Goal: Information Seeking & Learning: Learn about a topic

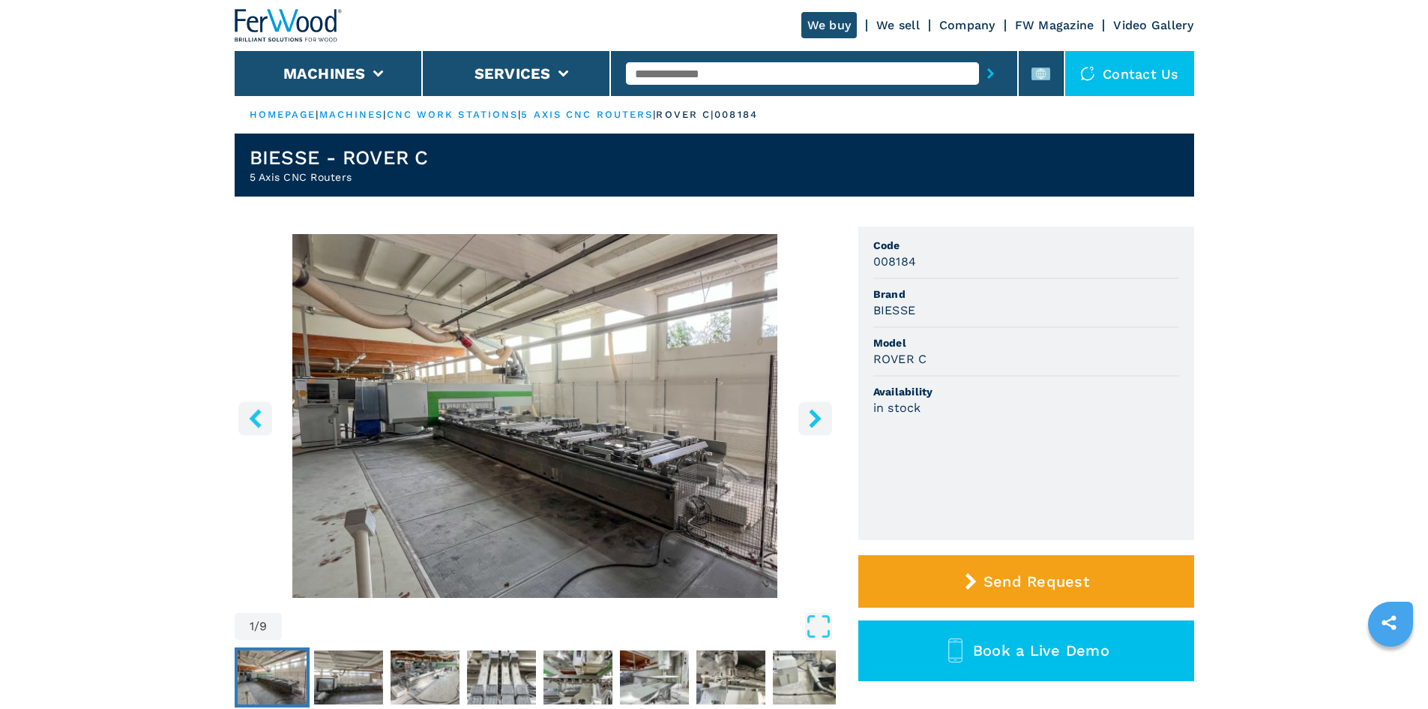
click at [1010, 324] on li "Brand BIESSE" at bounding box center [1027, 303] width 306 height 49
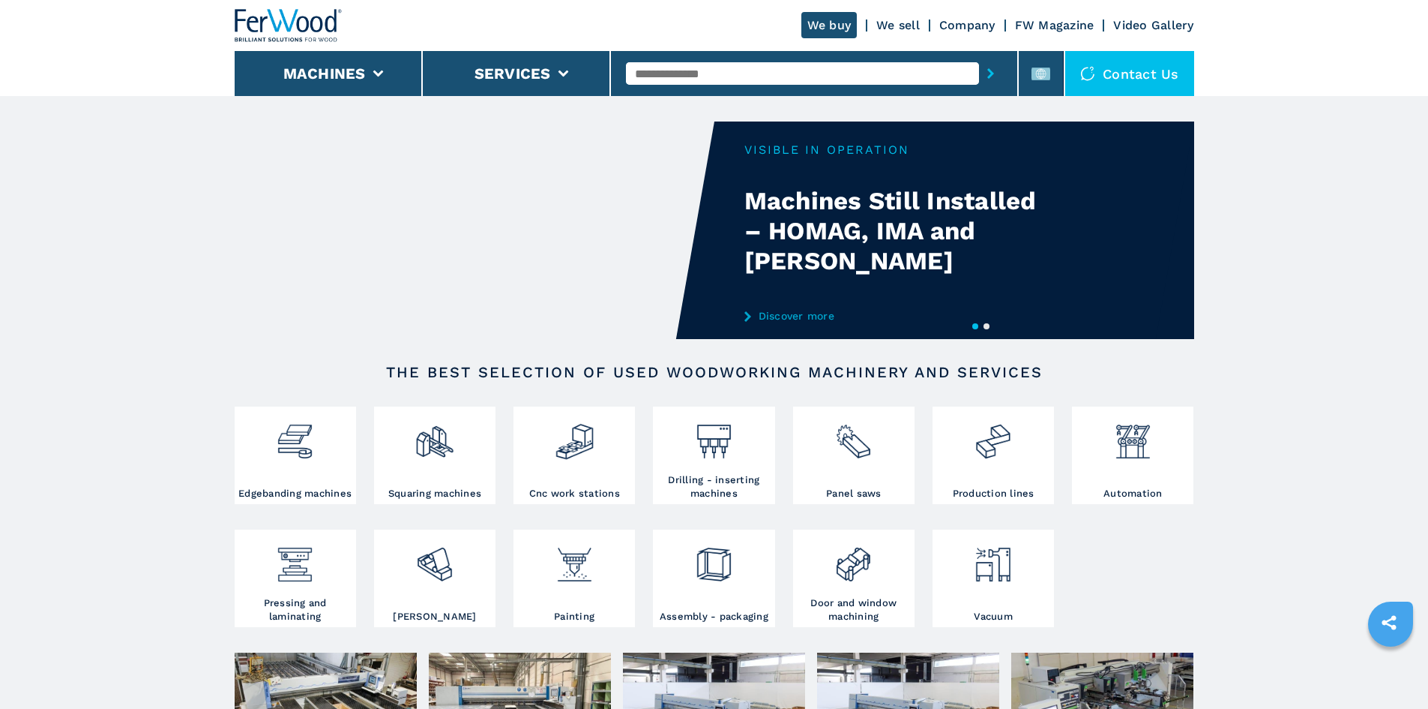
click at [746, 71] on input "text" at bounding box center [802, 73] width 353 height 22
paste input "******"
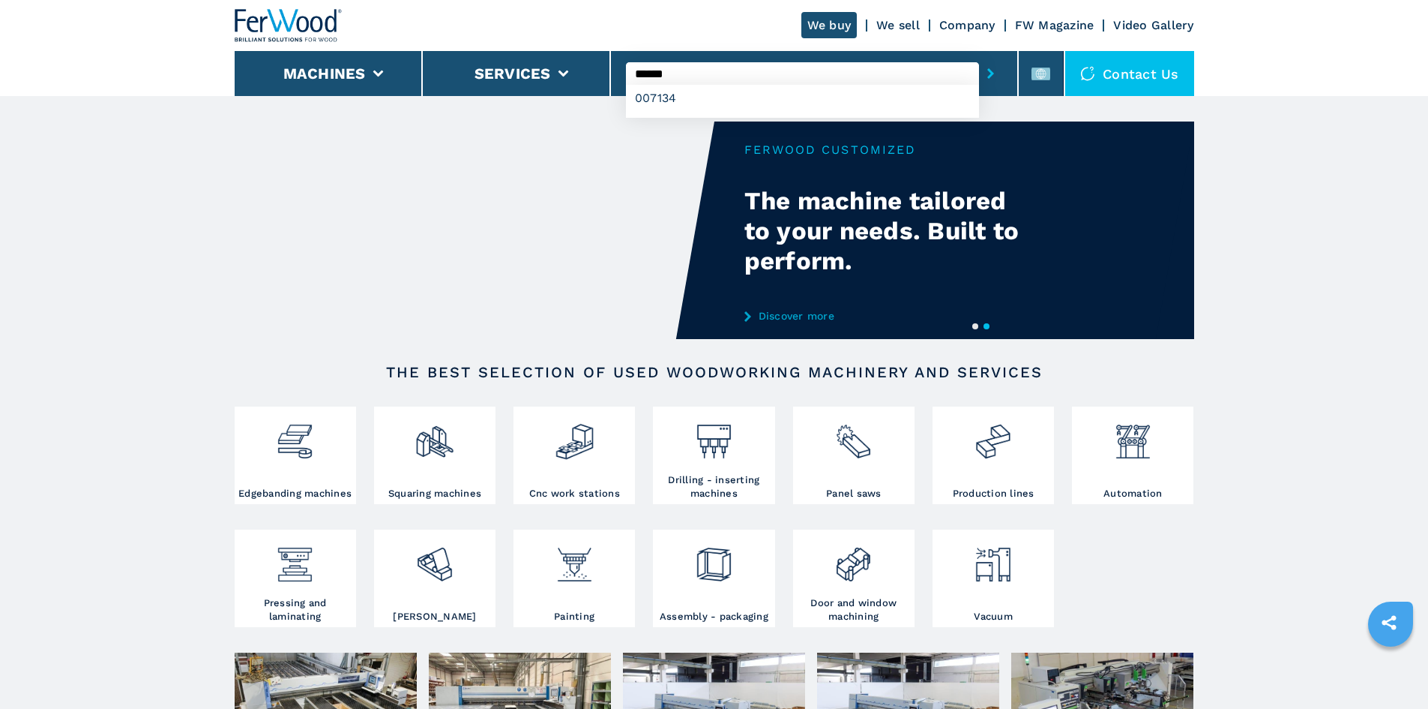
type input "******"
click at [985, 67] on button "submit-button" at bounding box center [990, 73] width 23 height 34
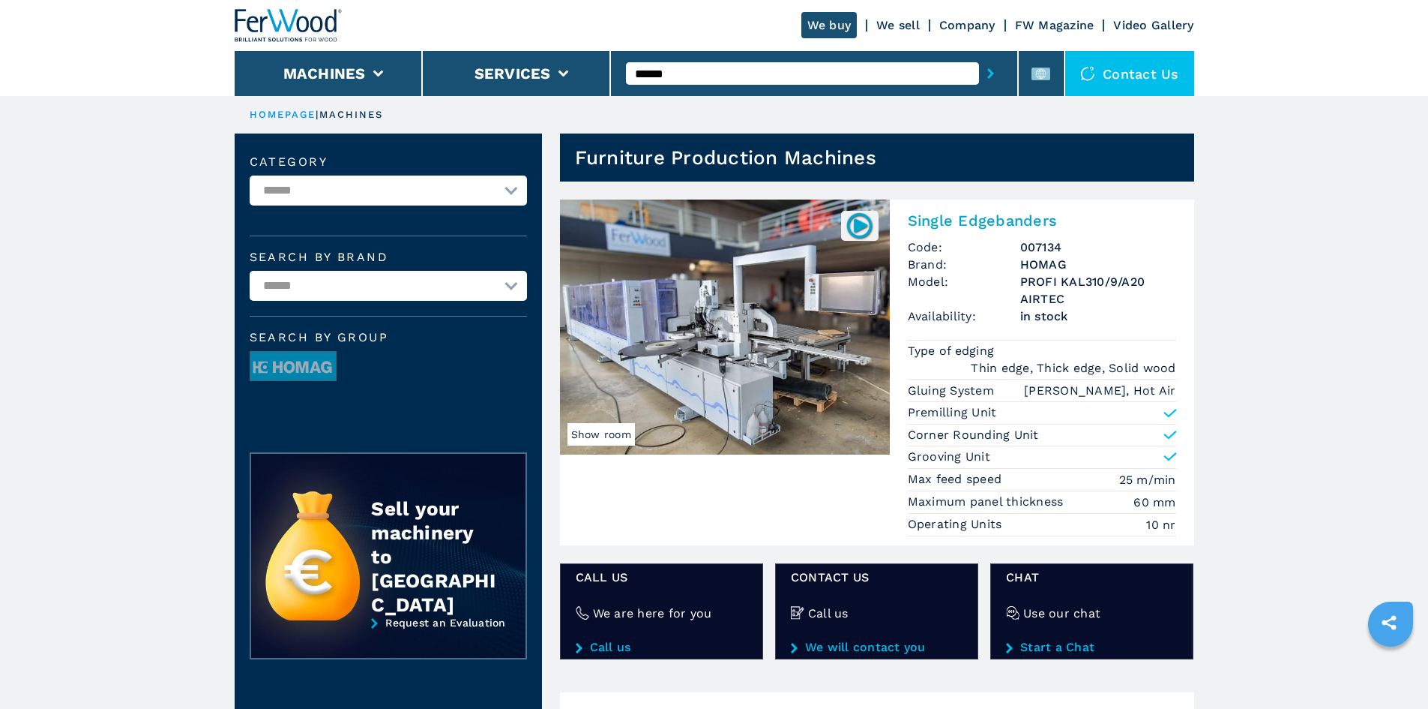
click at [993, 225] on h2 "Single Edgebanders" at bounding box center [1042, 220] width 268 height 18
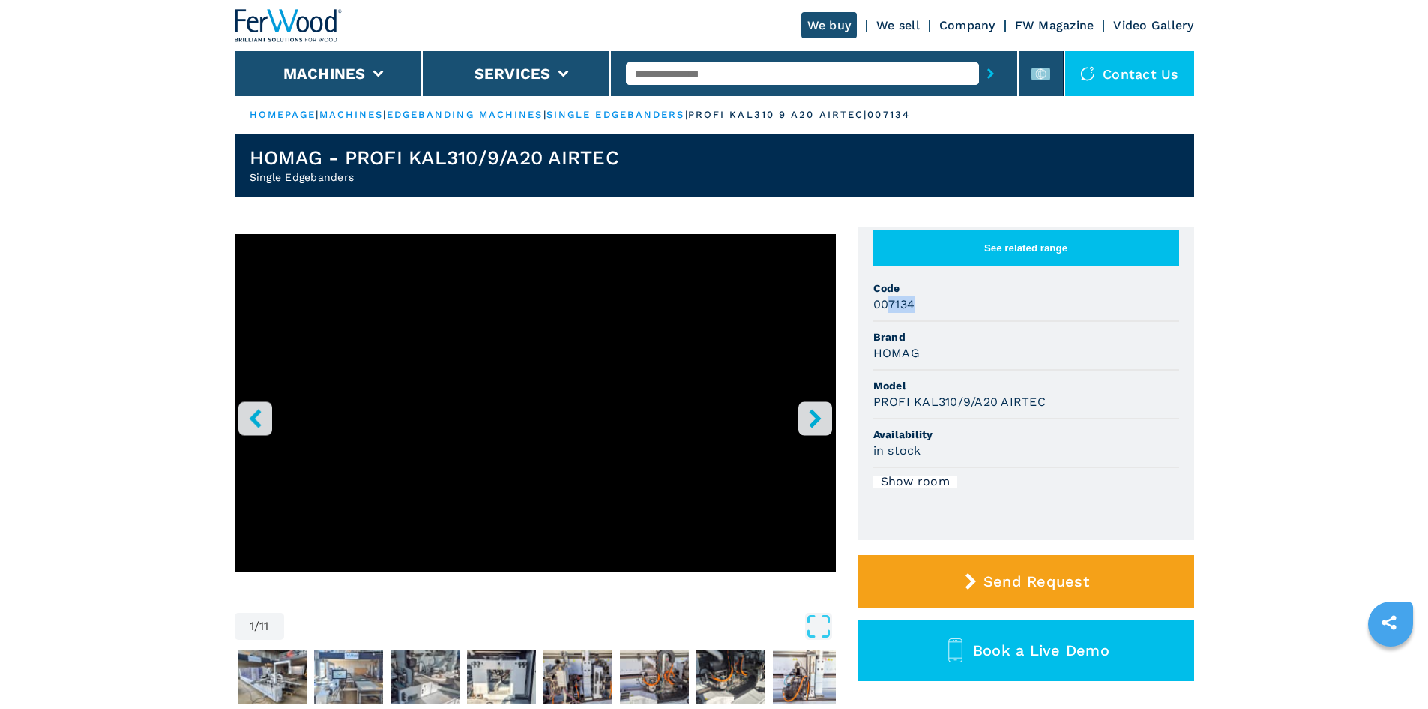
drag, startPoint x: 919, startPoint y: 314, endPoint x: 889, endPoint y: 316, distance: 30.1
click at [889, 313] on div "007134" at bounding box center [1027, 303] width 306 height 17
click at [930, 313] on div "007134" at bounding box center [1027, 303] width 306 height 17
drag, startPoint x: 918, startPoint y: 320, endPoint x: 873, endPoint y: 320, distance: 45.0
click at [874, 313] on div "007134" at bounding box center [1027, 303] width 306 height 17
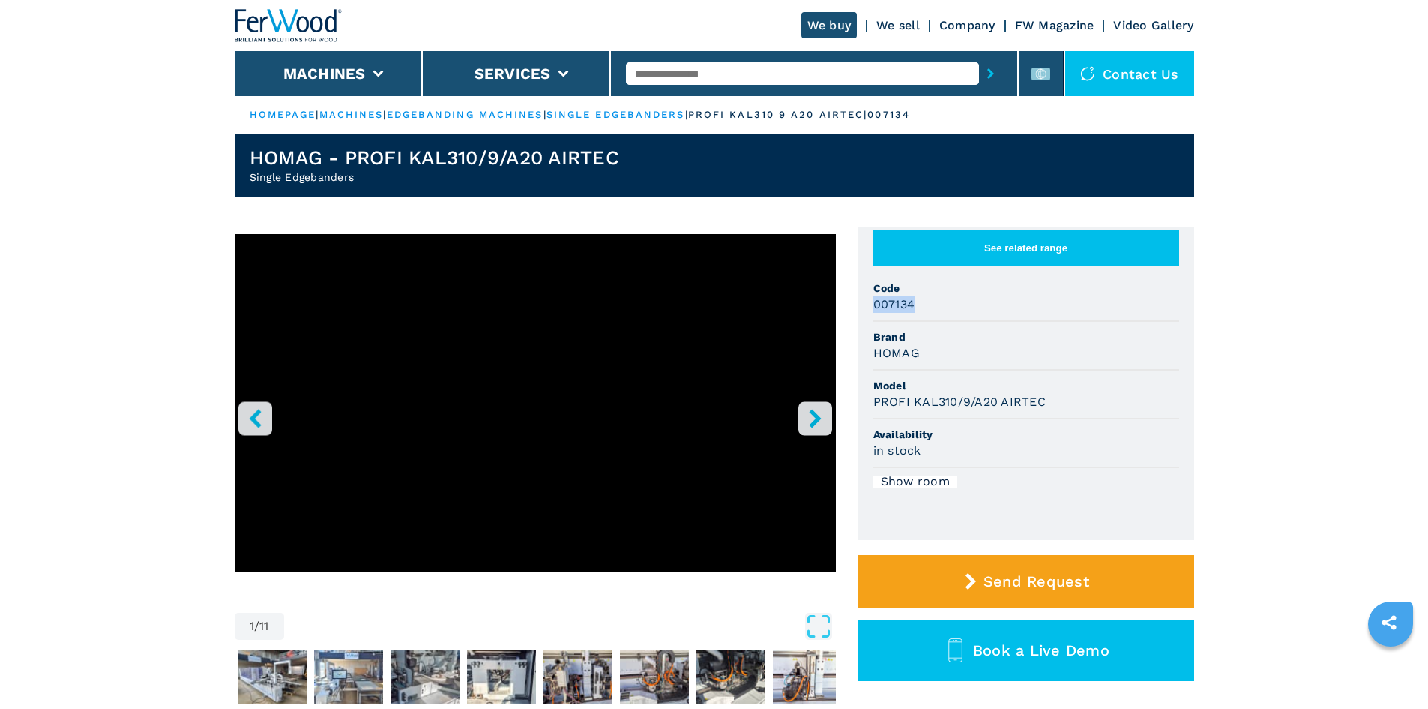
copy h3 "007134"
click at [1091, 322] on li "Code 007134" at bounding box center [1027, 297] width 306 height 49
drag, startPoint x: 922, startPoint y: 367, endPoint x: 889, endPoint y: 370, distance: 33.9
click at [889, 361] on div "HOMAG" at bounding box center [1027, 352] width 306 height 17
click at [1014, 361] on div "HOMAG" at bounding box center [1027, 352] width 306 height 17
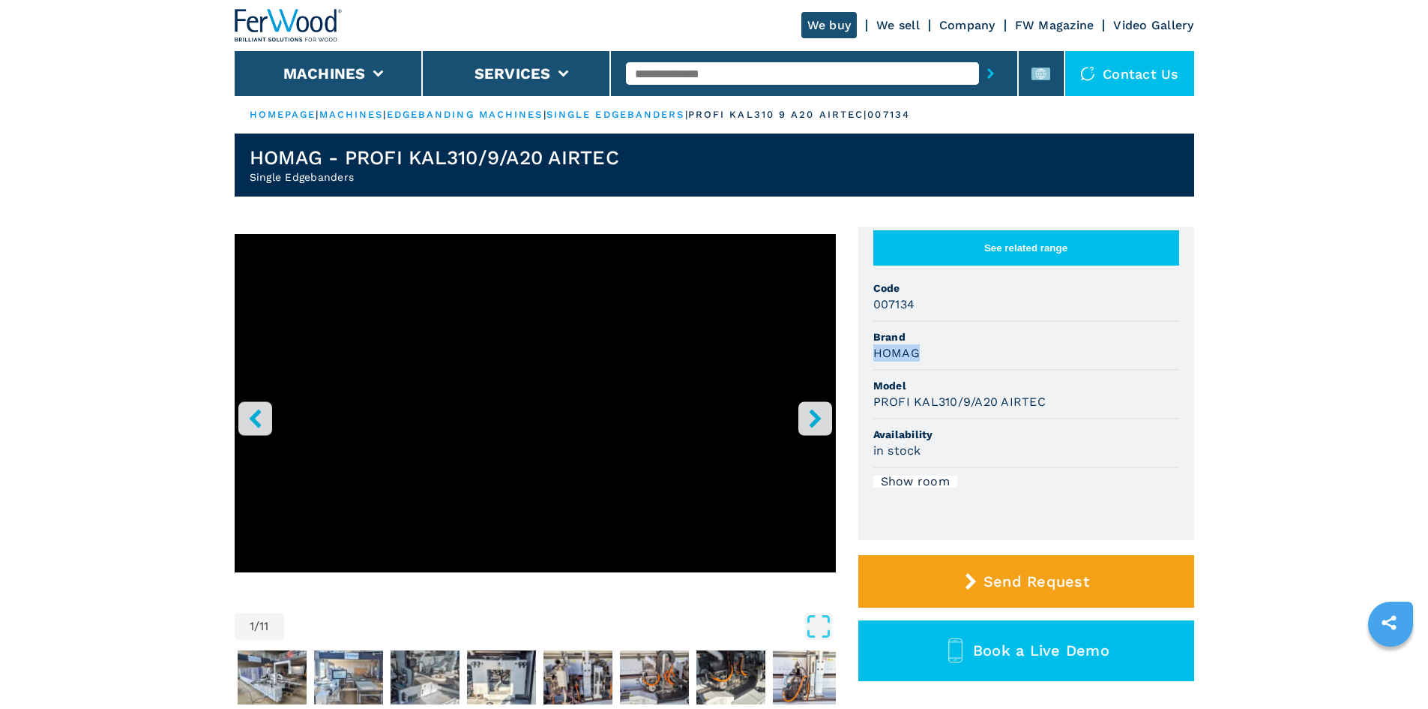
drag, startPoint x: 919, startPoint y: 367, endPoint x: 876, endPoint y: 371, distance: 43.7
click at [876, 361] on div "HOMAG" at bounding box center [1027, 352] width 306 height 17
copy h3 "HOMAG"
click at [966, 391] on span "Model" at bounding box center [1027, 385] width 306 height 15
drag, startPoint x: 1023, startPoint y: 421, endPoint x: 944, endPoint y: 409, distance: 79.5
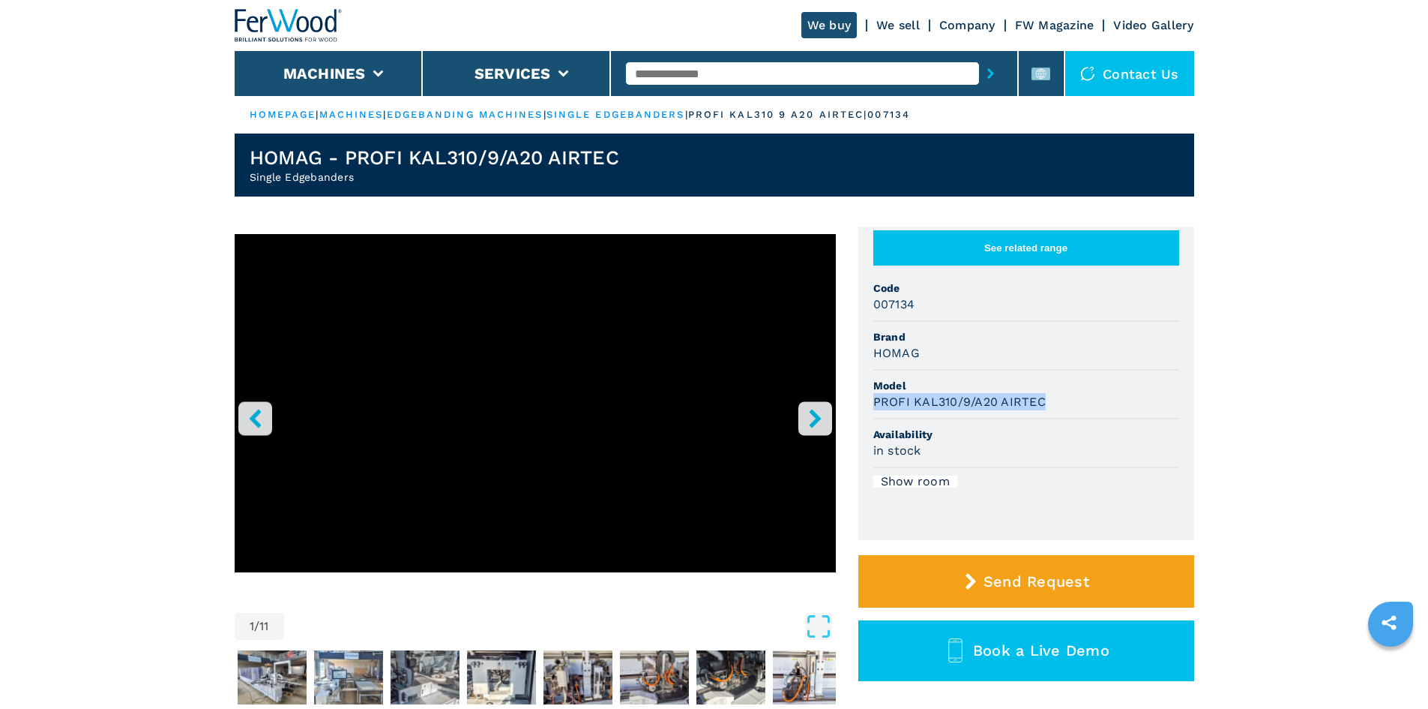
click at [880, 410] on div "PROFI KAL310/9/A20 AIRTEC" at bounding box center [1027, 401] width 306 height 17
click at [1050, 410] on div "PROFI KAL310/9/A20 AIRTEC" at bounding box center [1027, 401] width 306 height 17
click at [1023, 410] on h3 "PROFI KAL310/9/A20 AIRTEC" at bounding box center [960, 401] width 172 height 17
drag, startPoint x: 1046, startPoint y: 413, endPoint x: 874, endPoint y: 425, distance: 172.1
click at [874, 419] on li "Model PROFI KAL310/9/A20 AIRTEC" at bounding box center [1027, 394] width 306 height 49
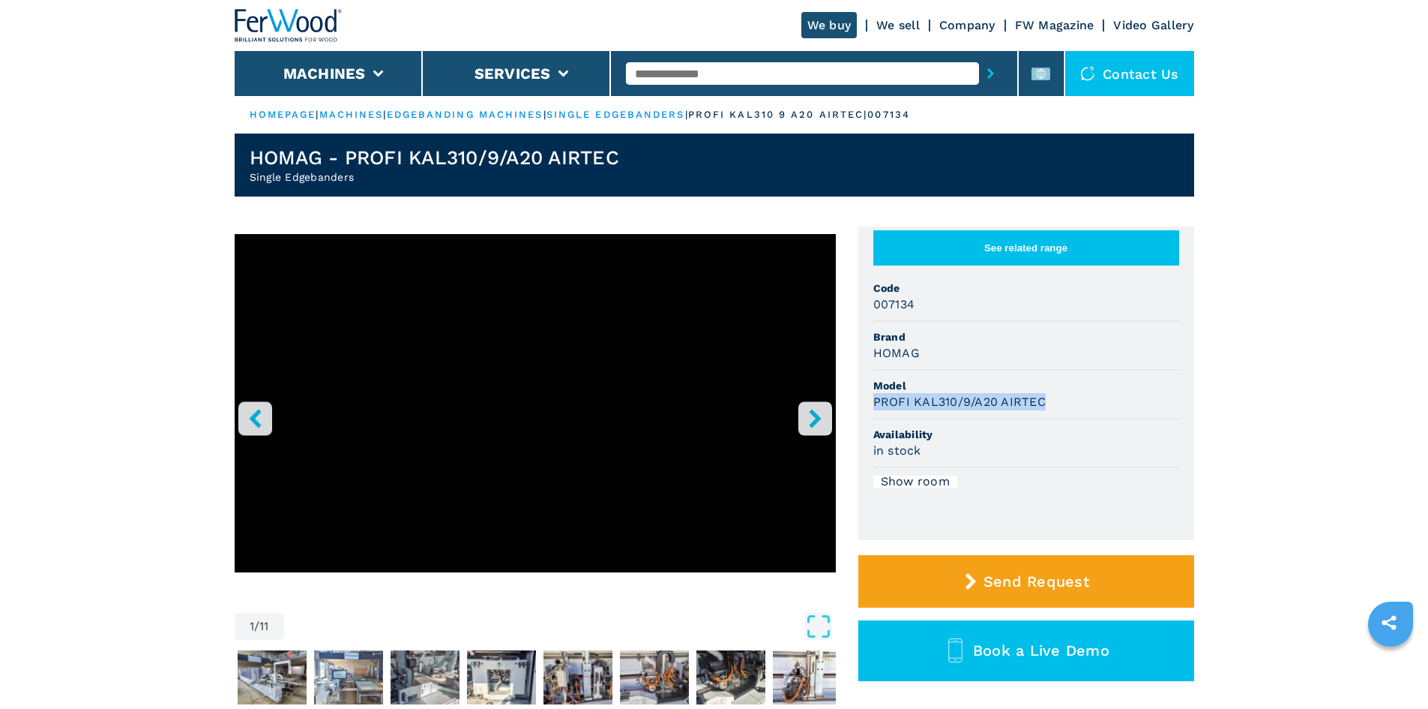
copy h3 "PROFI KAL310/9/A20 AIRTEC"
click at [1065, 344] on span "Brand" at bounding box center [1027, 336] width 306 height 15
click at [1021, 85] on li at bounding box center [1041, 73] width 45 height 45
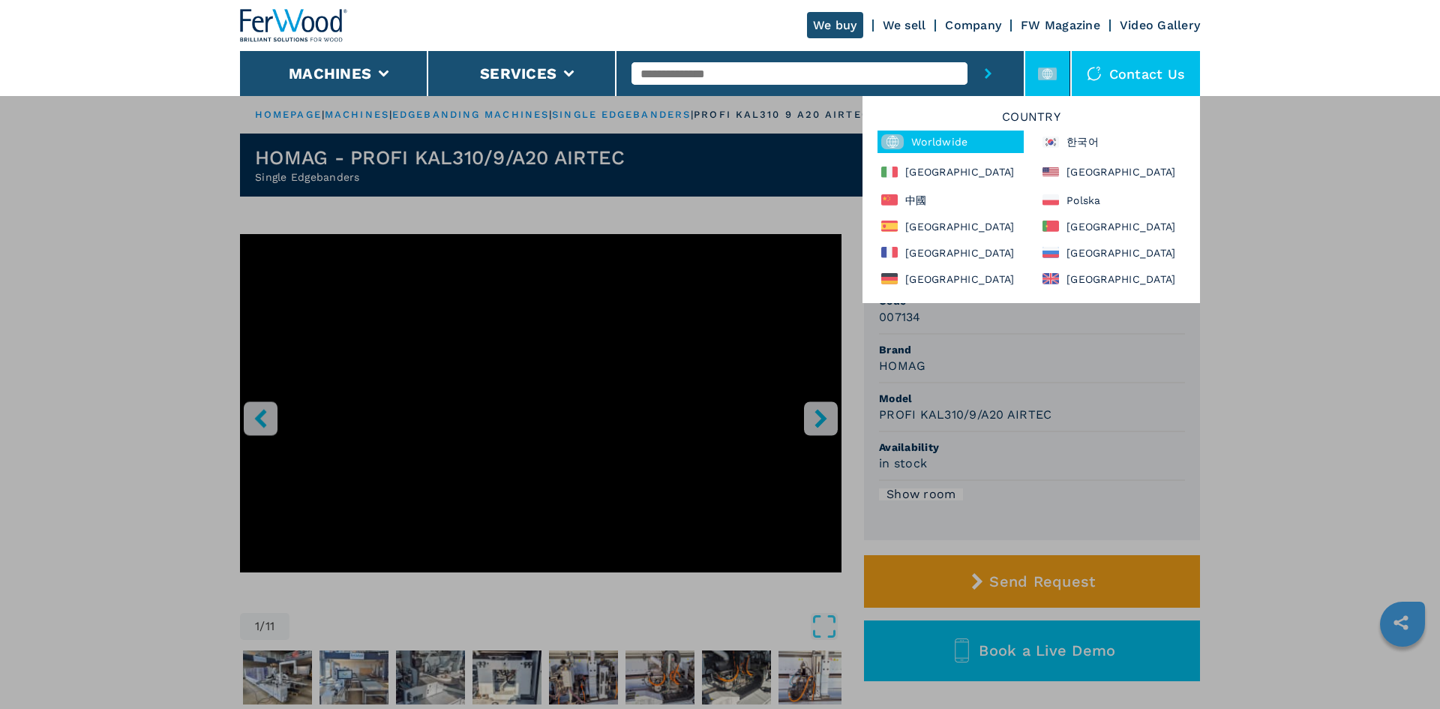
click at [1026, 85] on li at bounding box center [1047, 73] width 45 height 45
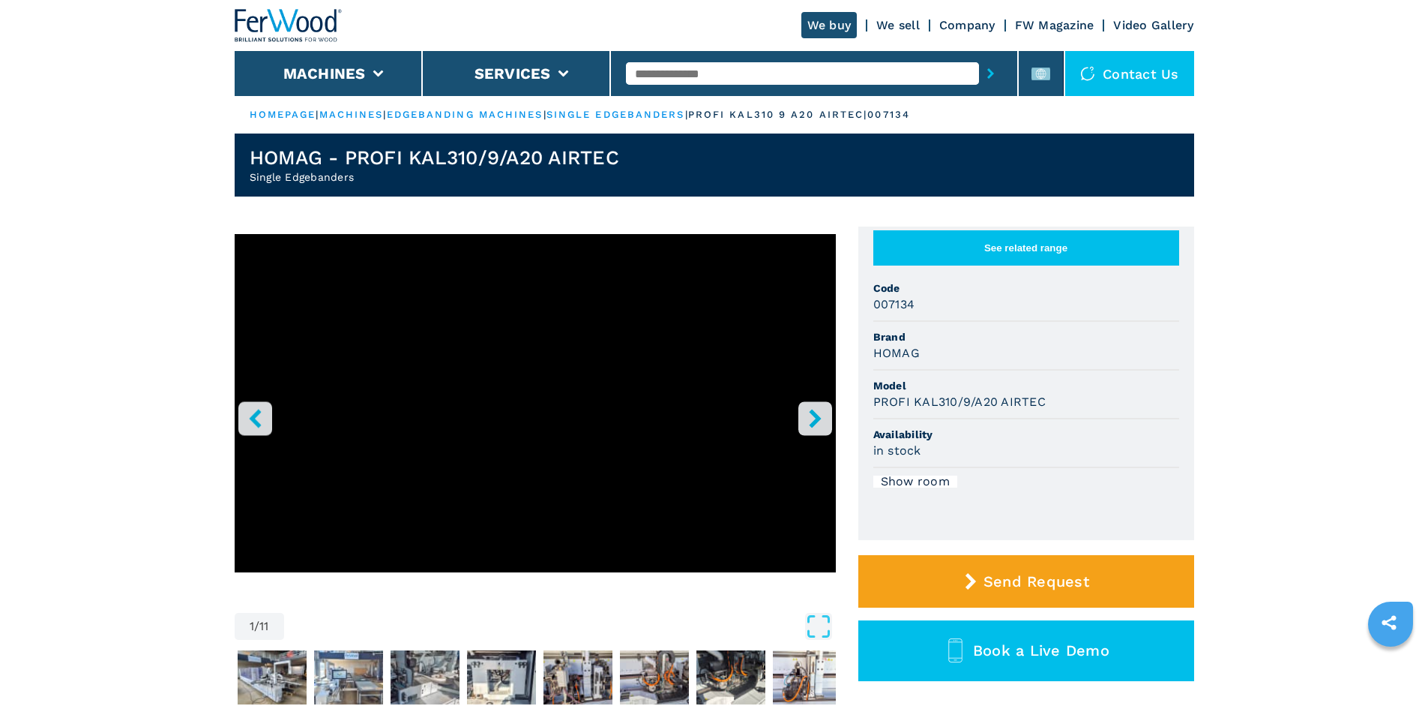
click at [812, 412] on icon "right-button" at bounding box center [815, 418] width 19 height 19
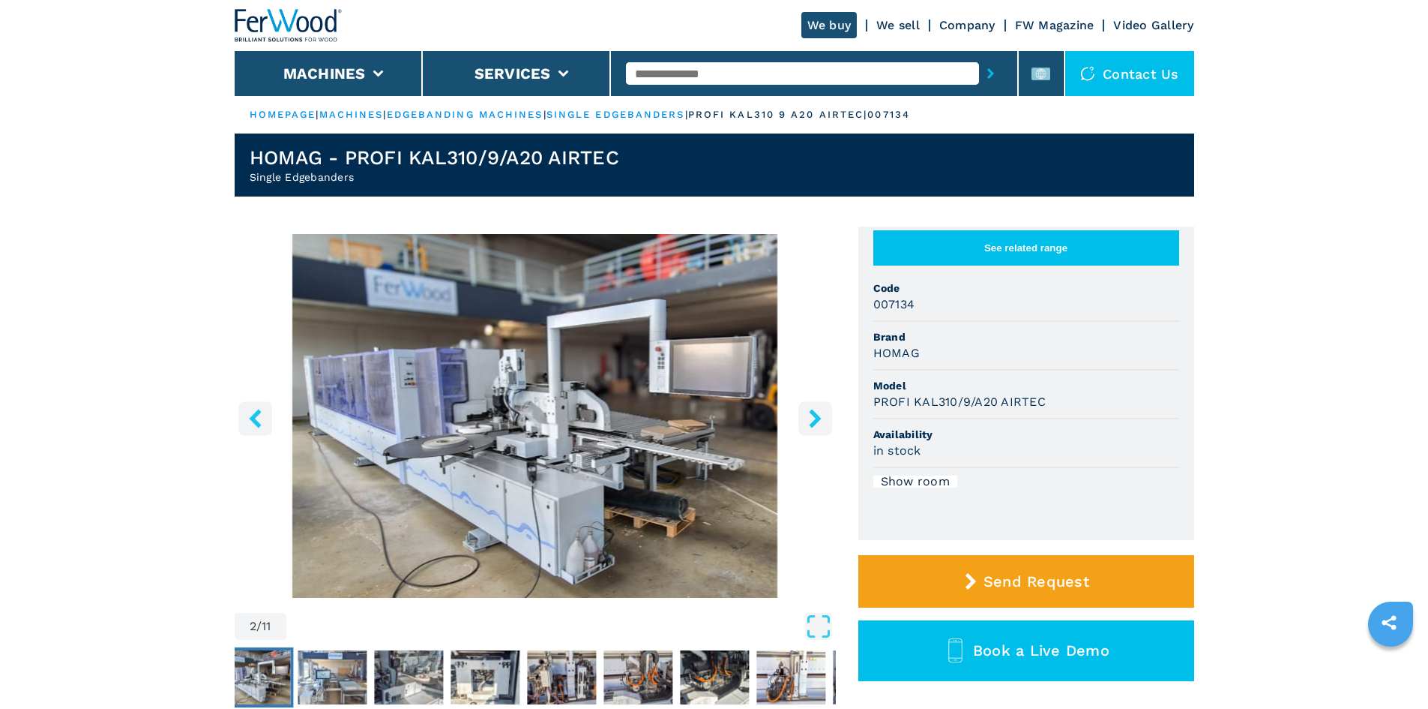
click at [635, 383] on img "Go to Slide 2" at bounding box center [535, 416] width 601 height 364
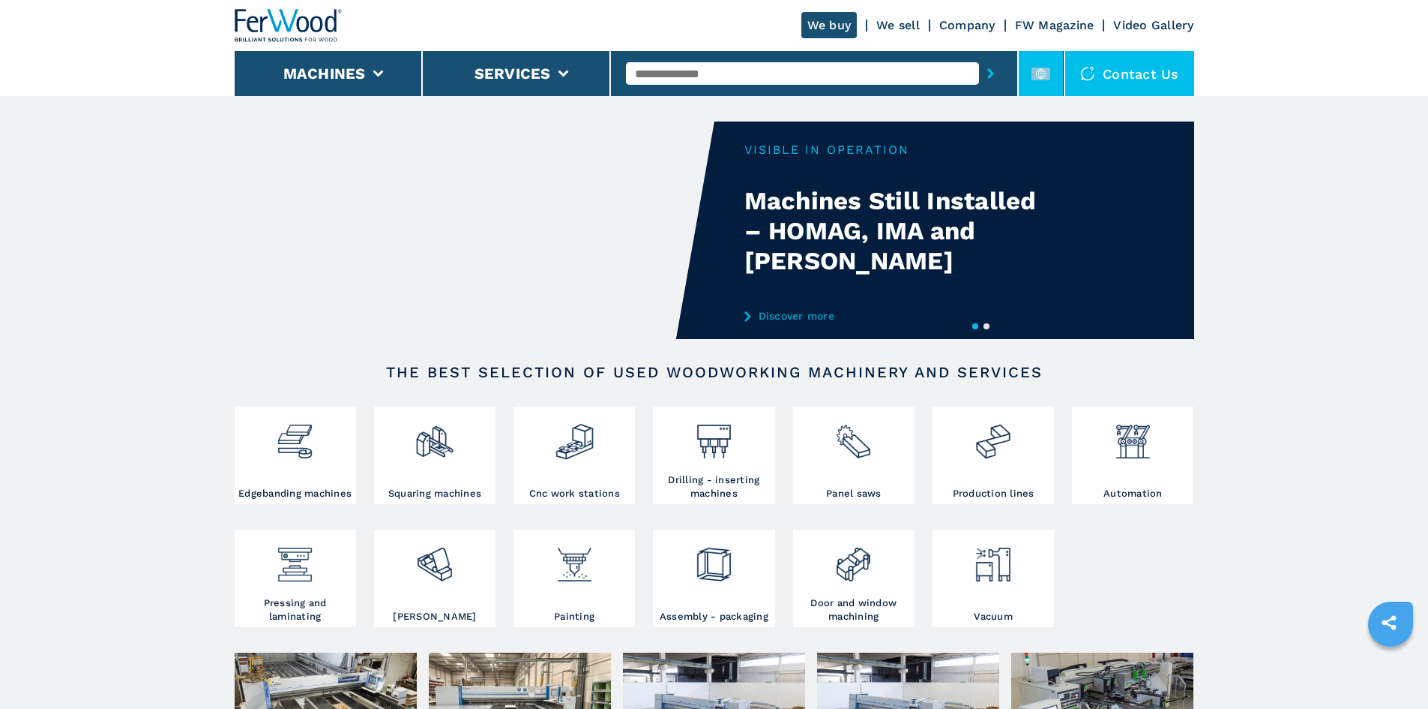
click at [1023, 73] on li at bounding box center [1041, 73] width 45 height 45
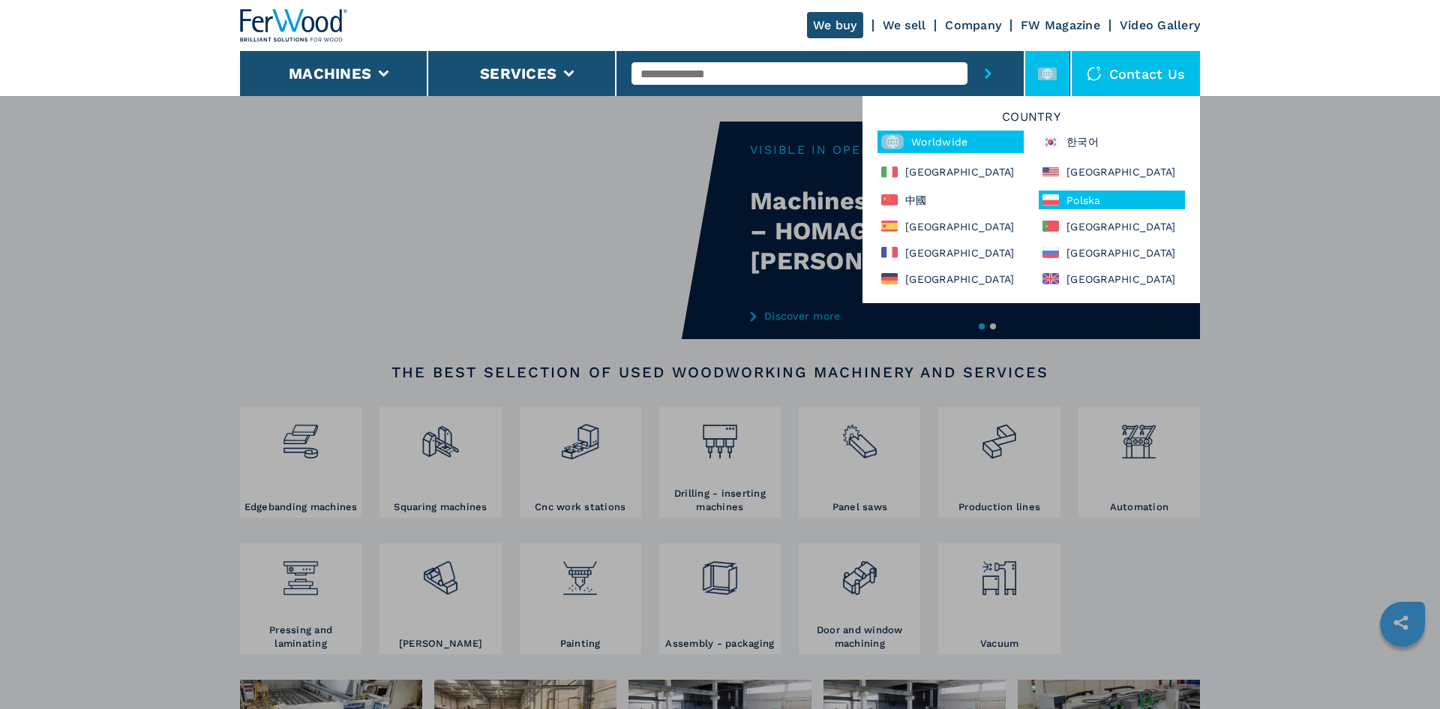
click at [1057, 208] on div "Polska" at bounding box center [1111, 199] width 146 height 19
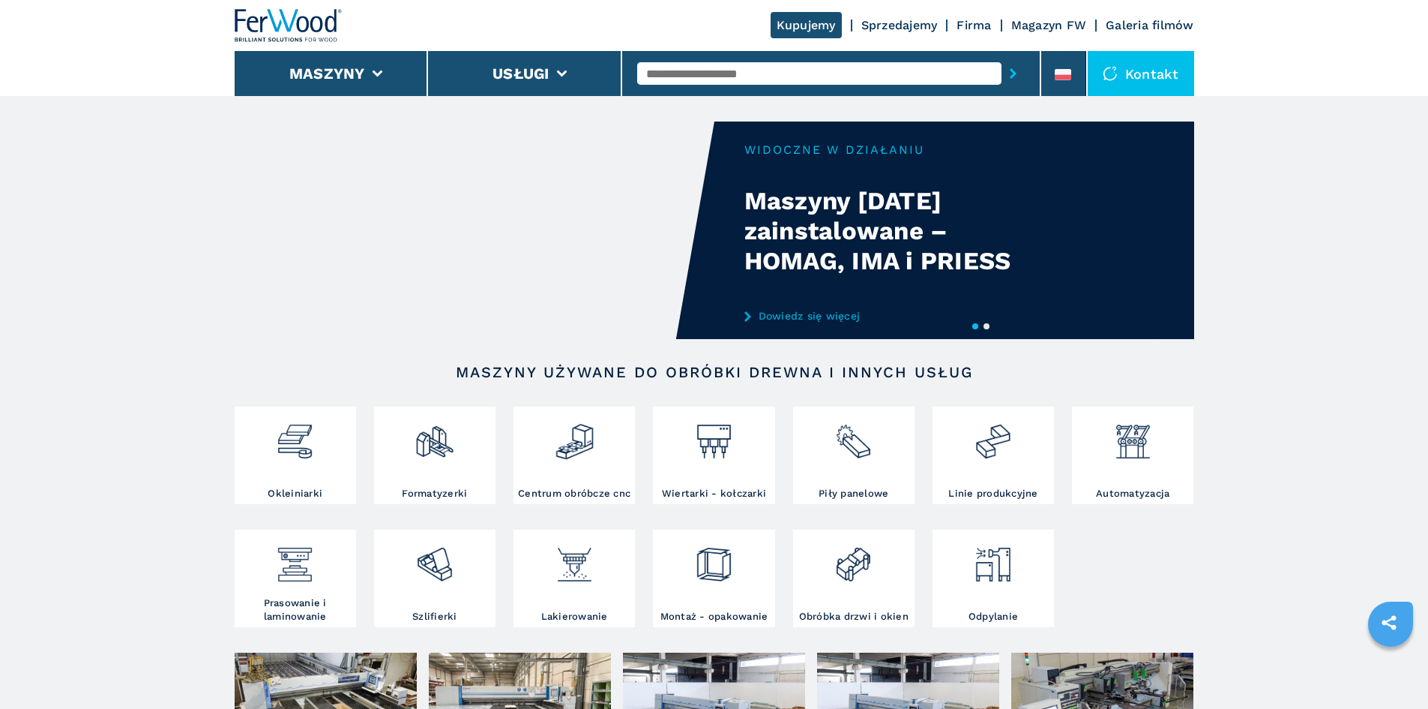
drag, startPoint x: 765, startPoint y: 70, endPoint x: 679, endPoint y: 67, distance: 86.3
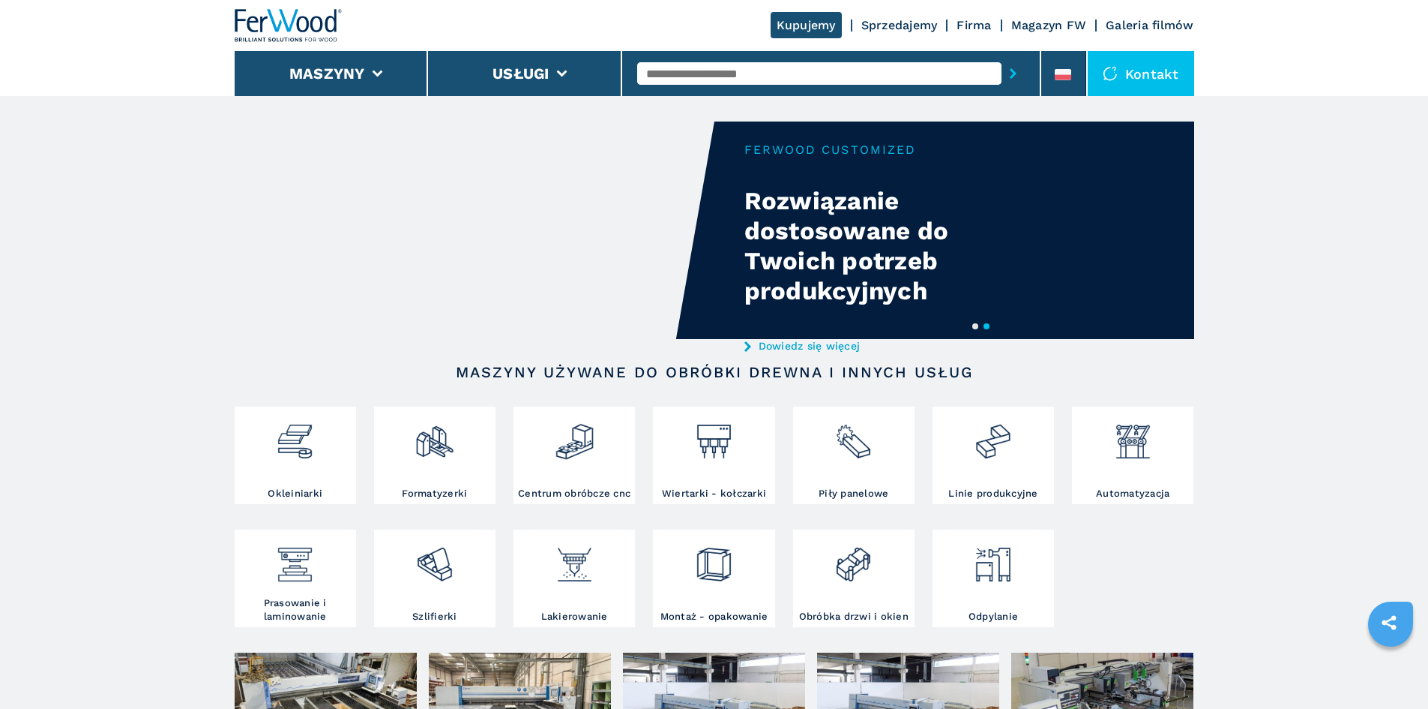
drag, startPoint x: 679, startPoint y: 67, endPoint x: 658, endPoint y: 62, distance: 20.9
click at [658, 62] on input "text" at bounding box center [819, 73] width 364 height 22
click at [667, 72] on input "text" at bounding box center [819, 73] width 364 height 22
paste input "******"
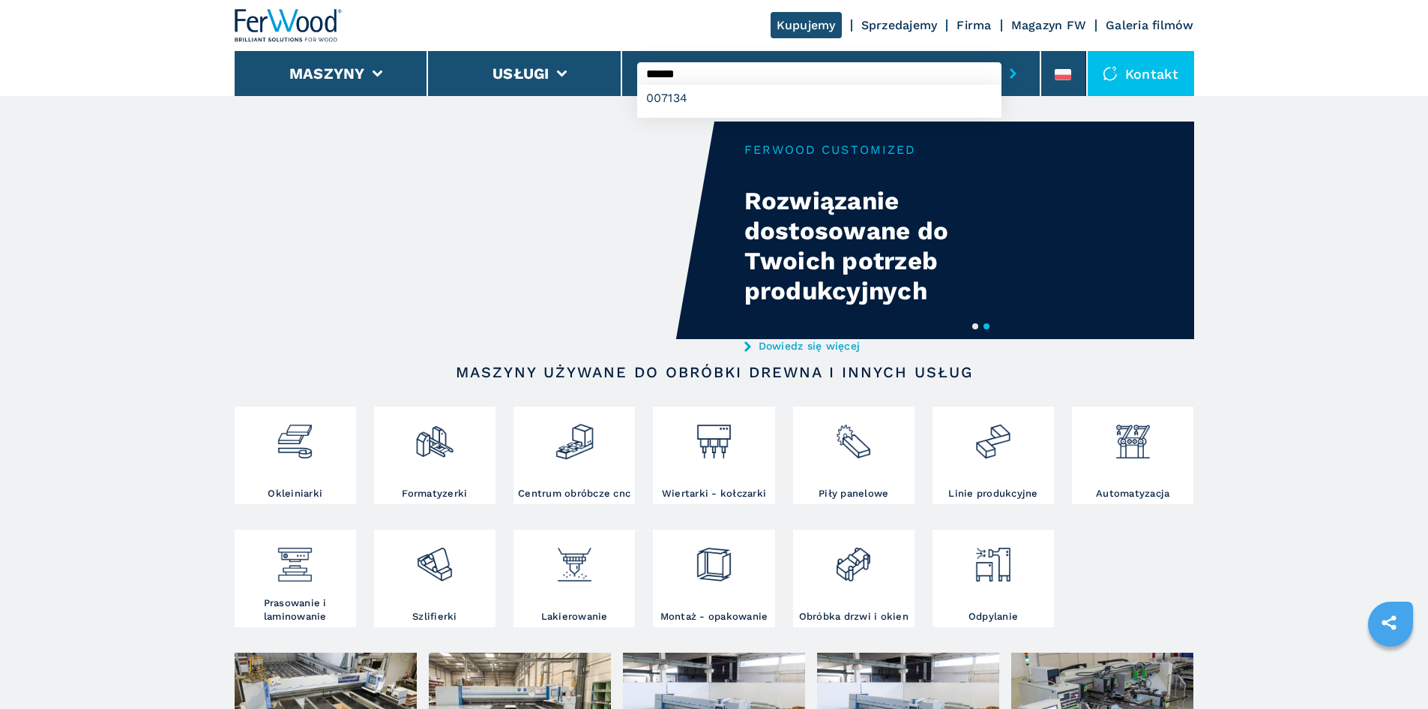
type input "******"
click at [1010, 72] on icon "submit-button" at bounding box center [1013, 73] width 7 height 10
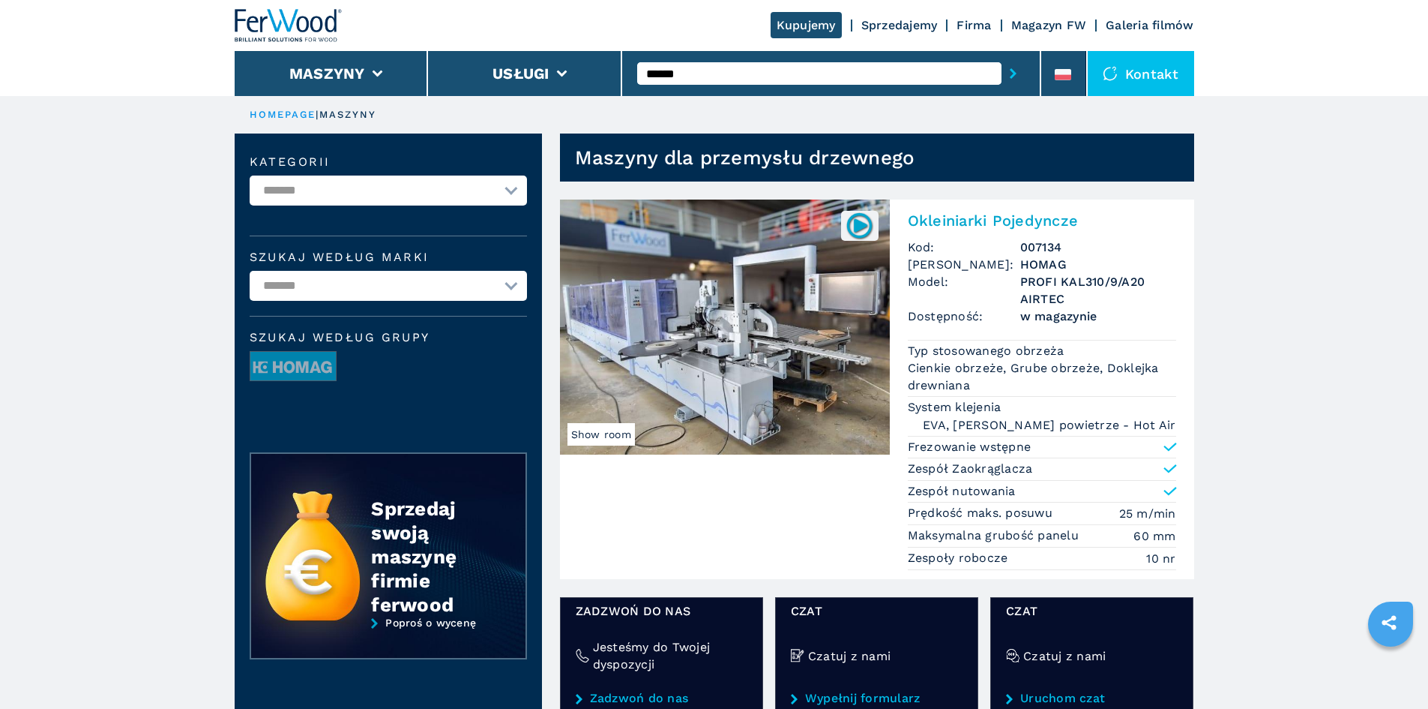
click at [1013, 220] on h2 "Okleiniarki Pojedyncze" at bounding box center [1042, 220] width 268 height 18
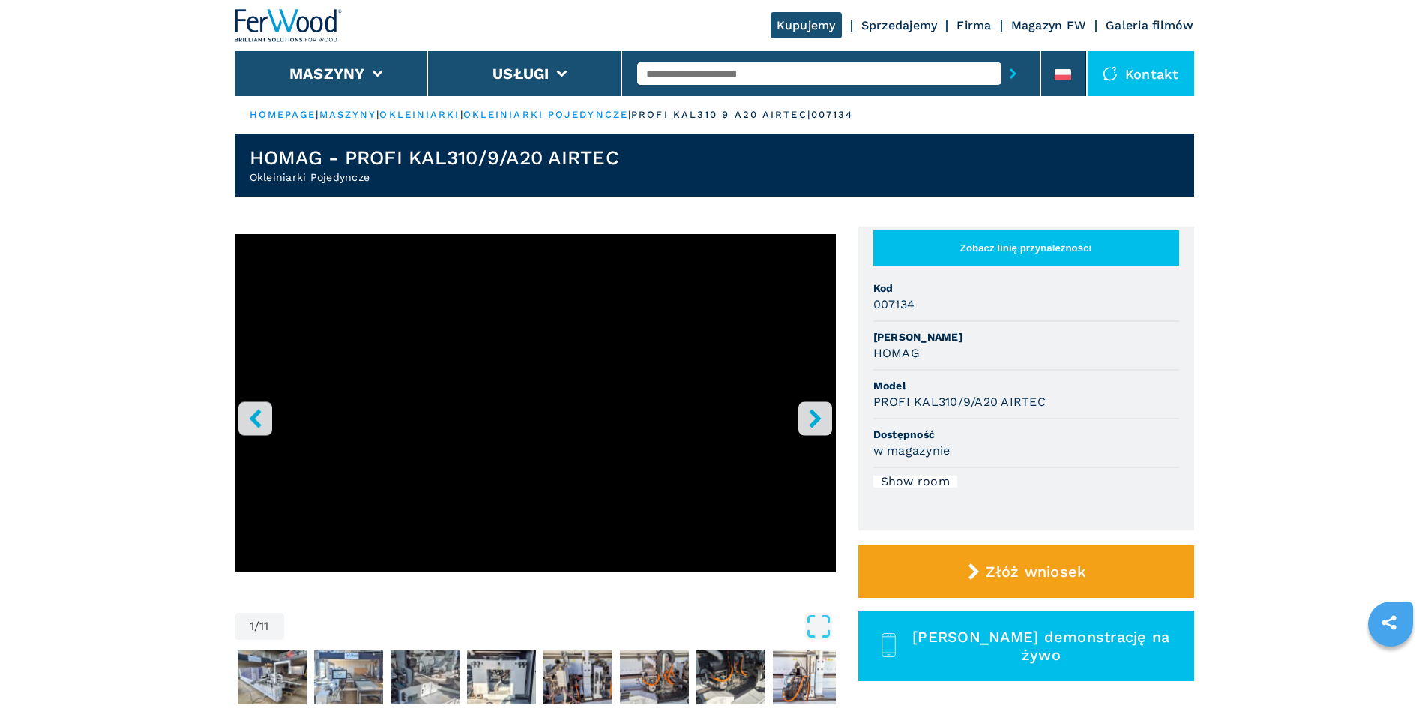
click at [810, 407] on button "right-button" at bounding box center [816, 418] width 34 height 34
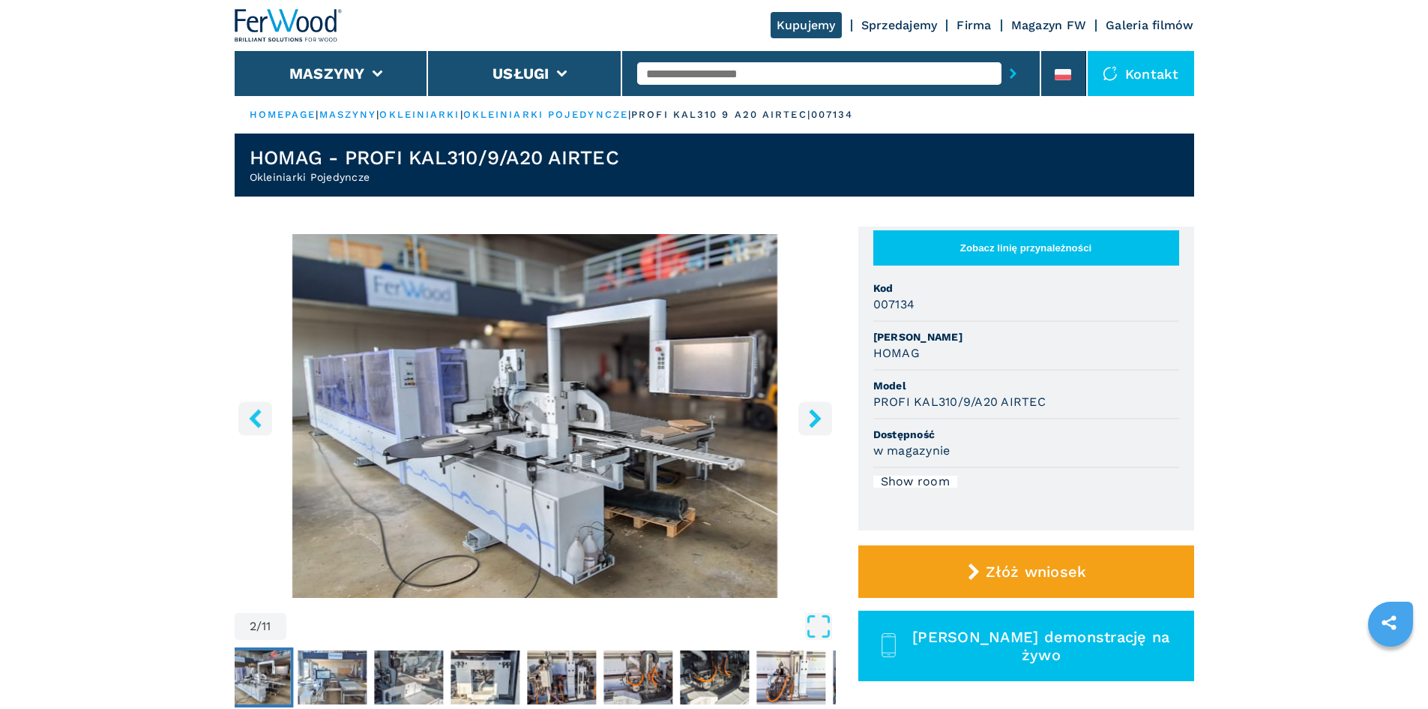
click at [500, 421] on img "Go to Slide 2" at bounding box center [535, 416] width 601 height 364
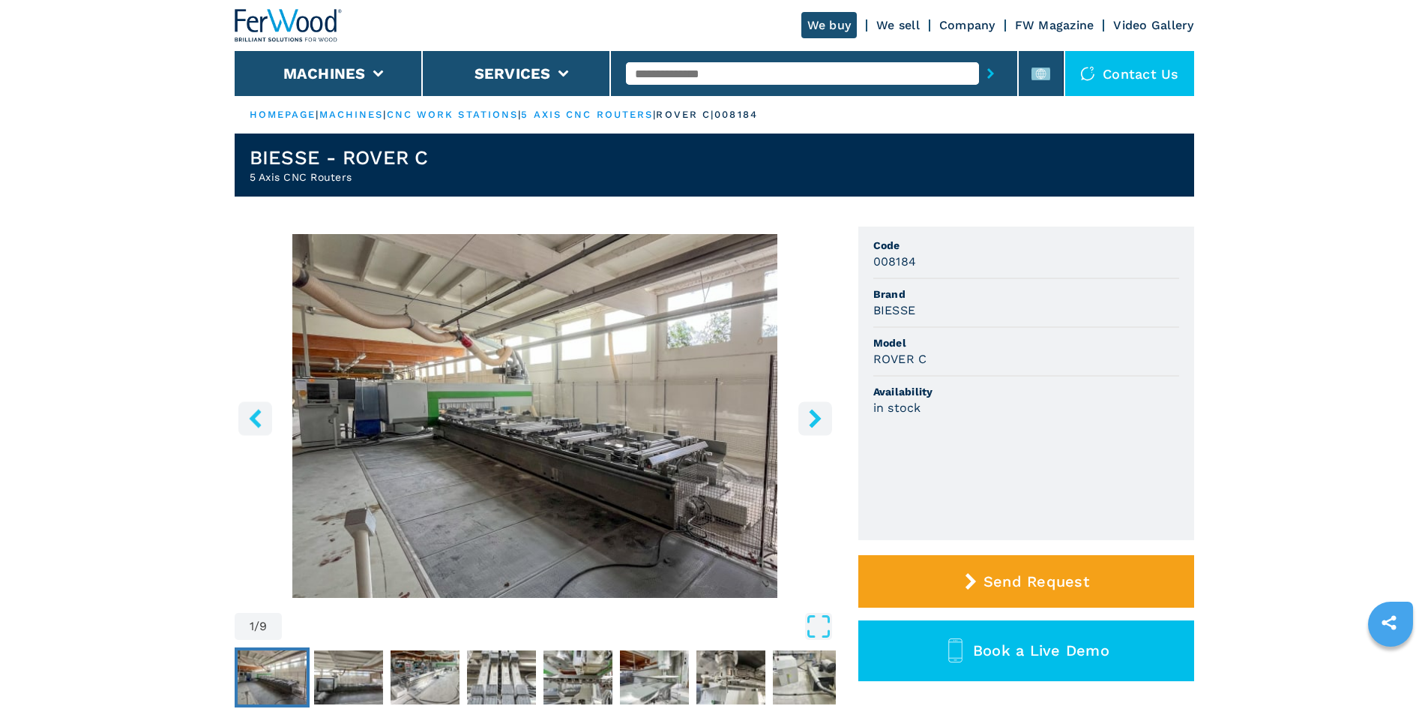
click at [735, 82] on input "text" at bounding box center [802, 73] width 353 height 22
type input "******"
click at [979, 56] on button "submit-button" at bounding box center [990, 73] width 23 height 34
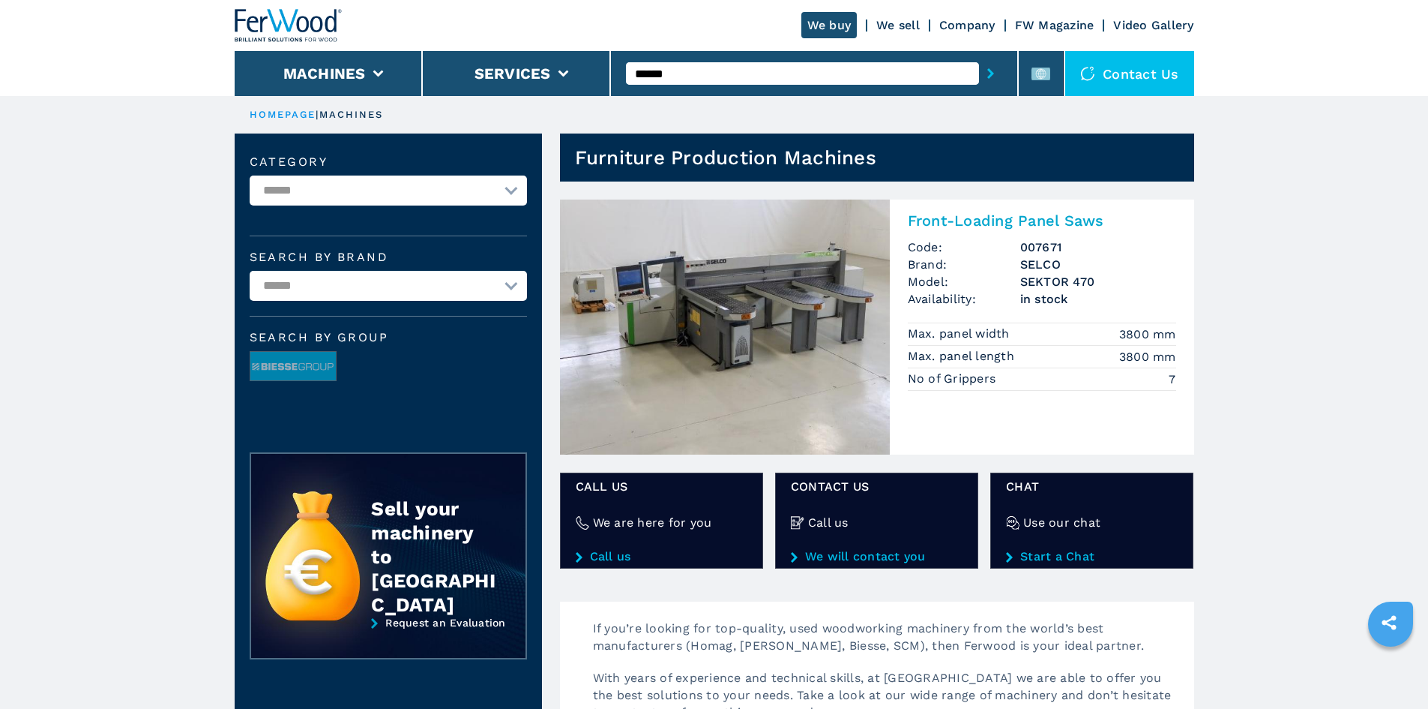
click at [983, 221] on h2 "Front-Loading Panel Saws" at bounding box center [1042, 220] width 268 height 18
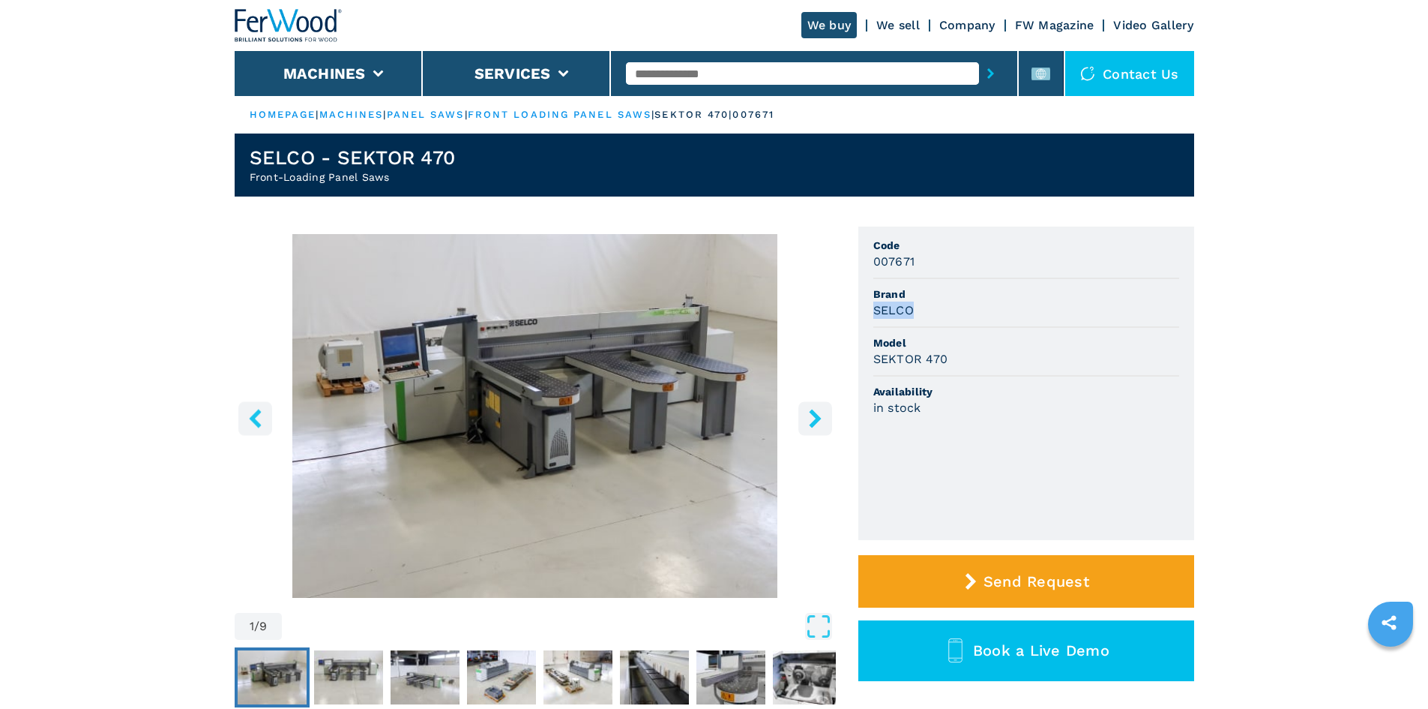
drag, startPoint x: 872, startPoint y: 310, endPoint x: 926, endPoint y: 313, distance: 54.0
click at [926, 313] on ul "Code 007671 Brand SELCO Model SEKTOR 470 Availability in stock" at bounding box center [1027, 382] width 336 height 313
copy h3 "SELCO"
click at [1028, 350] on div "SEKTOR 470" at bounding box center [1027, 358] width 306 height 17
drag, startPoint x: 875, startPoint y: 358, endPoint x: 964, endPoint y: 366, distance: 89.5
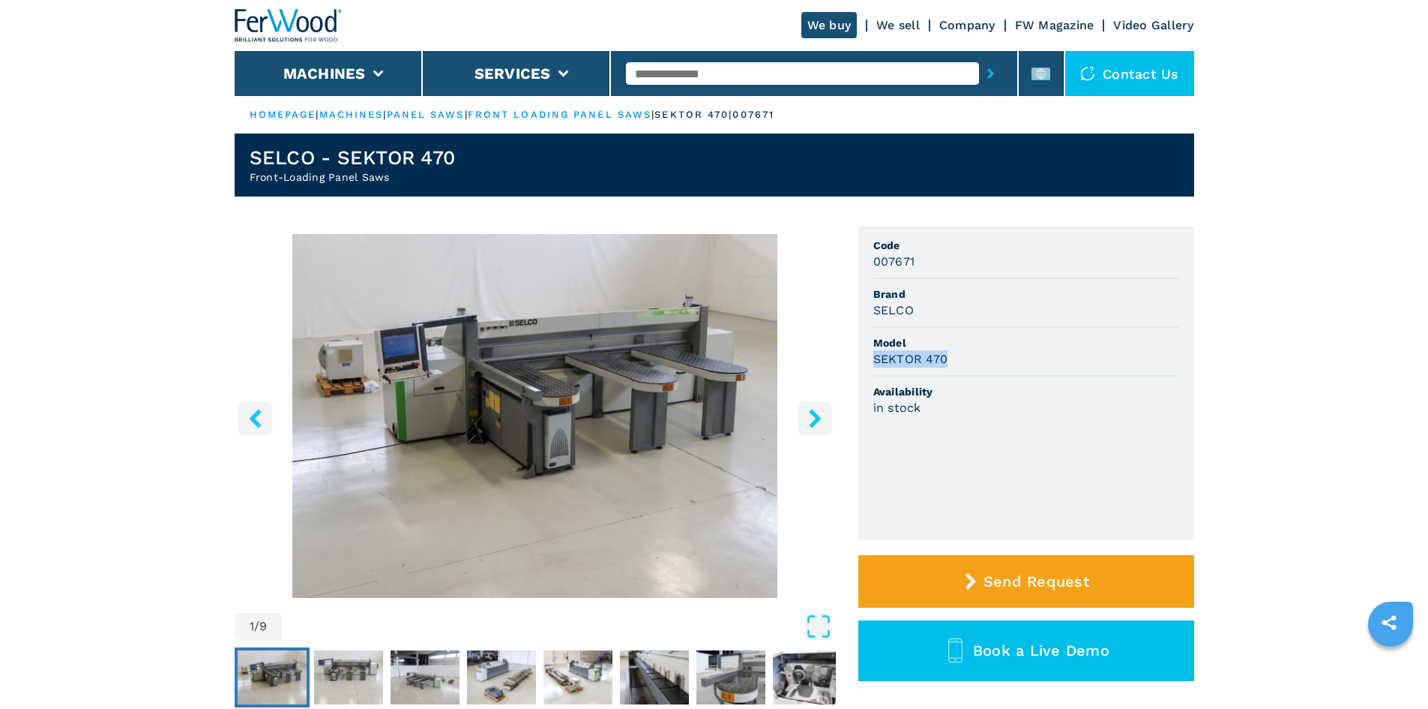
click at [964, 366] on div "SEKTOR 470" at bounding box center [1027, 358] width 306 height 17
copy h3 "SEKTOR 470"
drag, startPoint x: 992, startPoint y: 319, endPoint x: 929, endPoint y: 300, distance: 65.9
click at [992, 319] on li "Brand SELCO" at bounding box center [1027, 303] width 306 height 49
drag, startPoint x: 869, startPoint y: 260, endPoint x: 920, endPoint y: 256, distance: 51.1
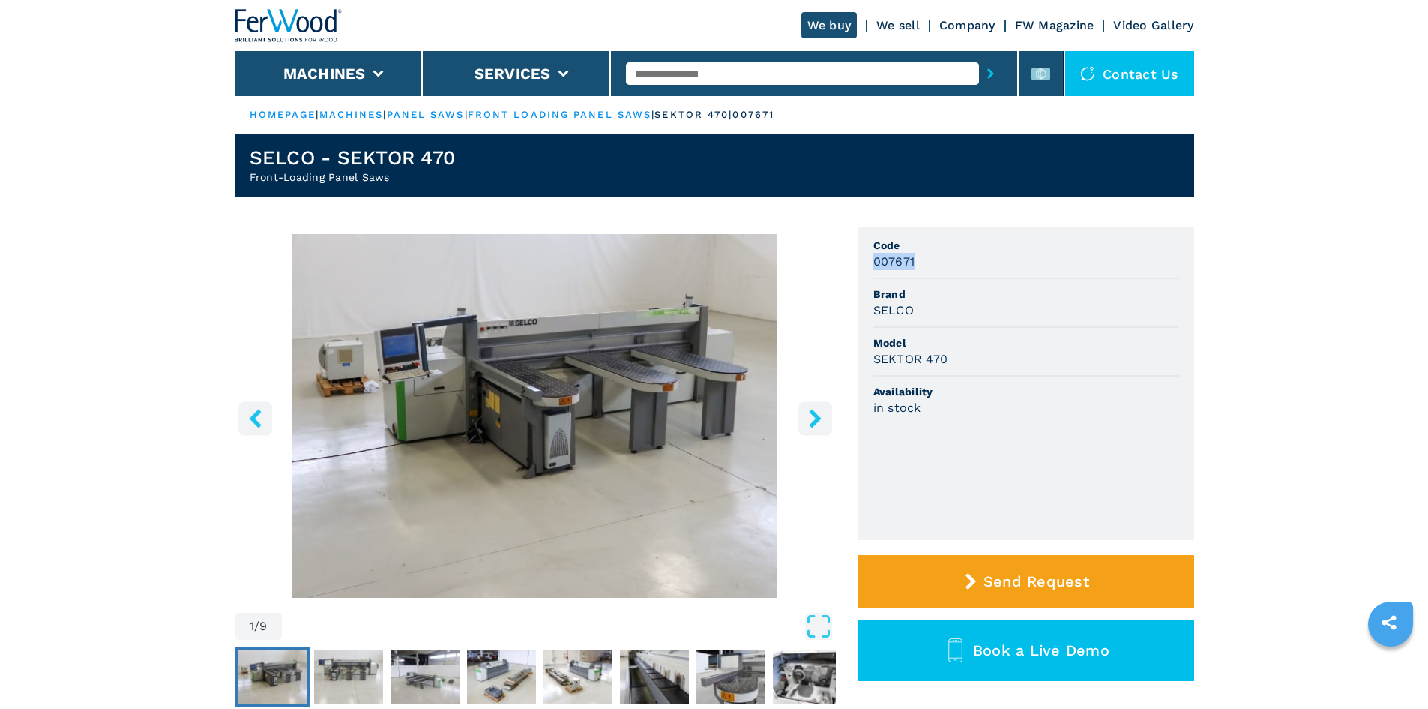
click at [920, 256] on ul "Code 007671 Brand SELCO Model SEKTOR 470 Availability in stock" at bounding box center [1027, 382] width 336 height 313
copy h3 "007671"
click at [954, 274] on li "Code 007671" at bounding box center [1027, 254] width 306 height 49
click at [679, 70] on input "text" at bounding box center [802, 73] width 353 height 22
paste input "******"
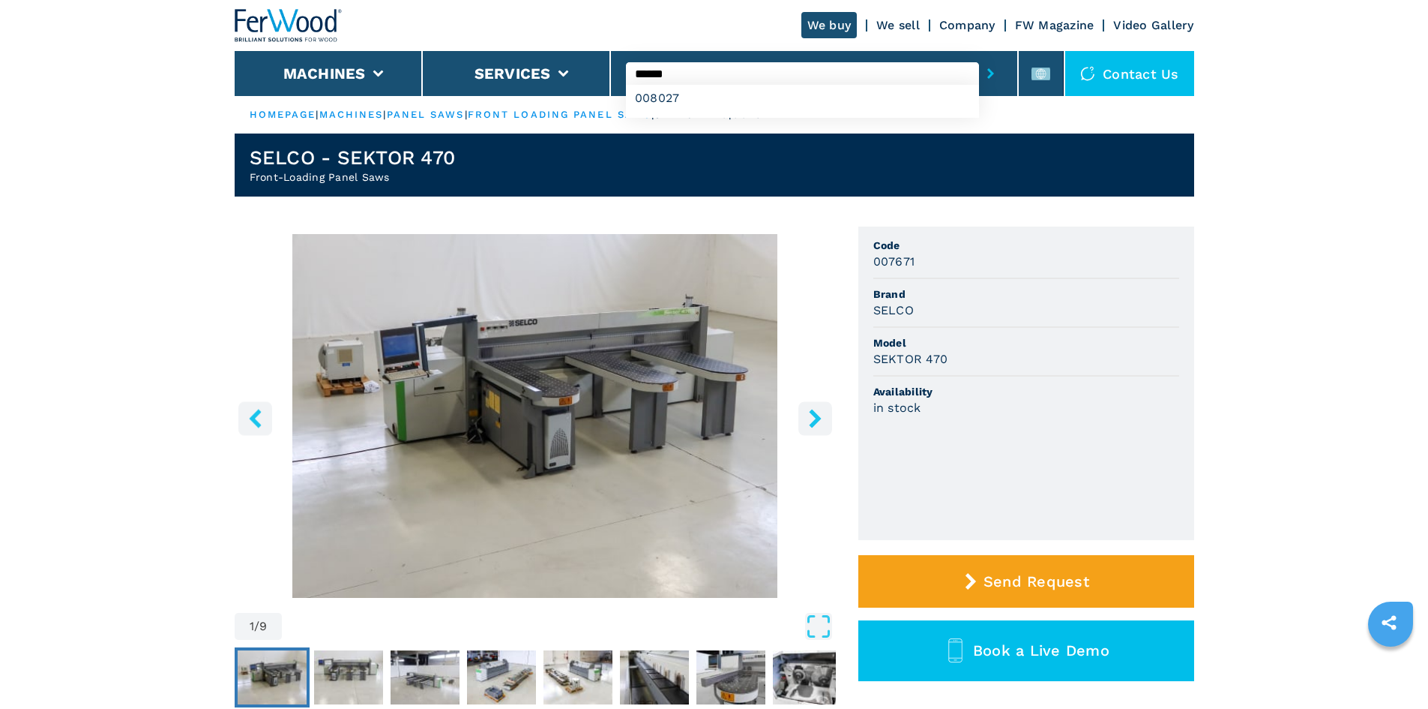
type input "******"
click at [985, 79] on button "submit-button" at bounding box center [990, 73] width 23 height 34
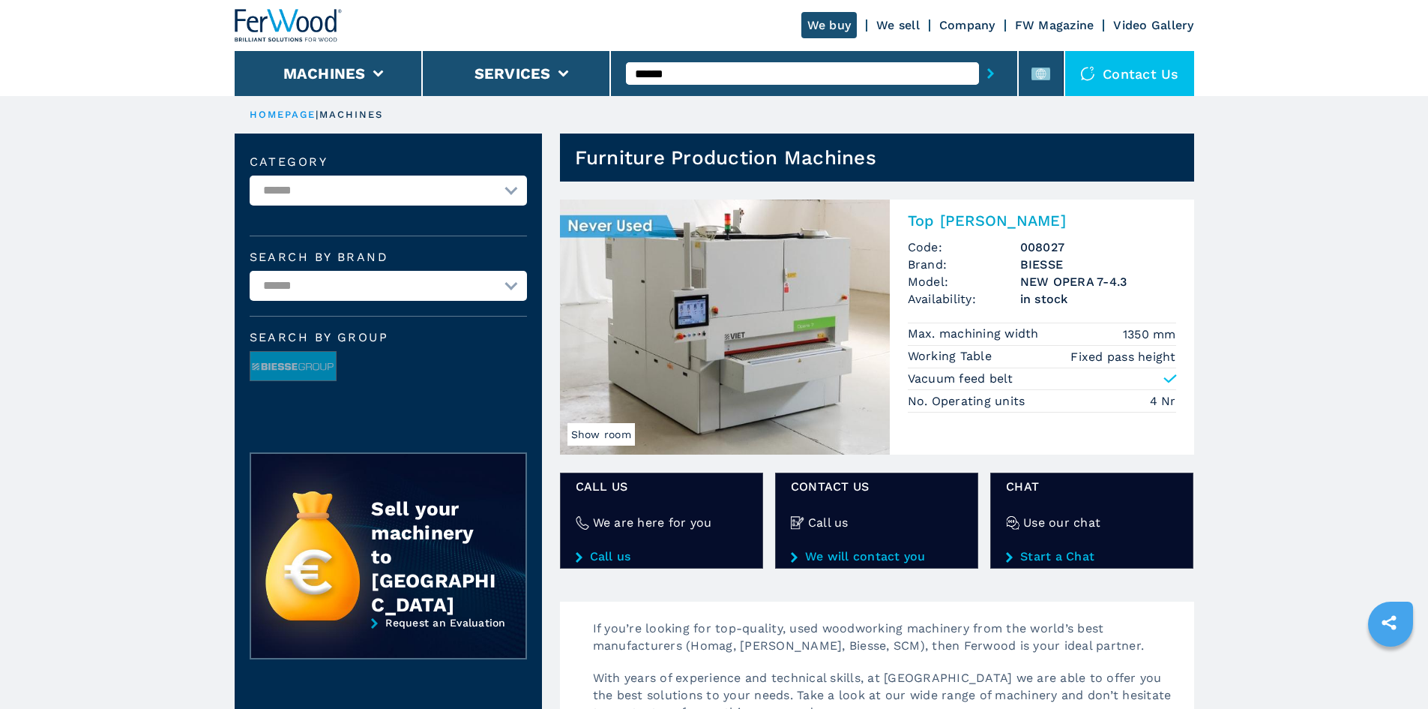
click at [968, 217] on h2 "Top Sanders" at bounding box center [1042, 220] width 268 height 18
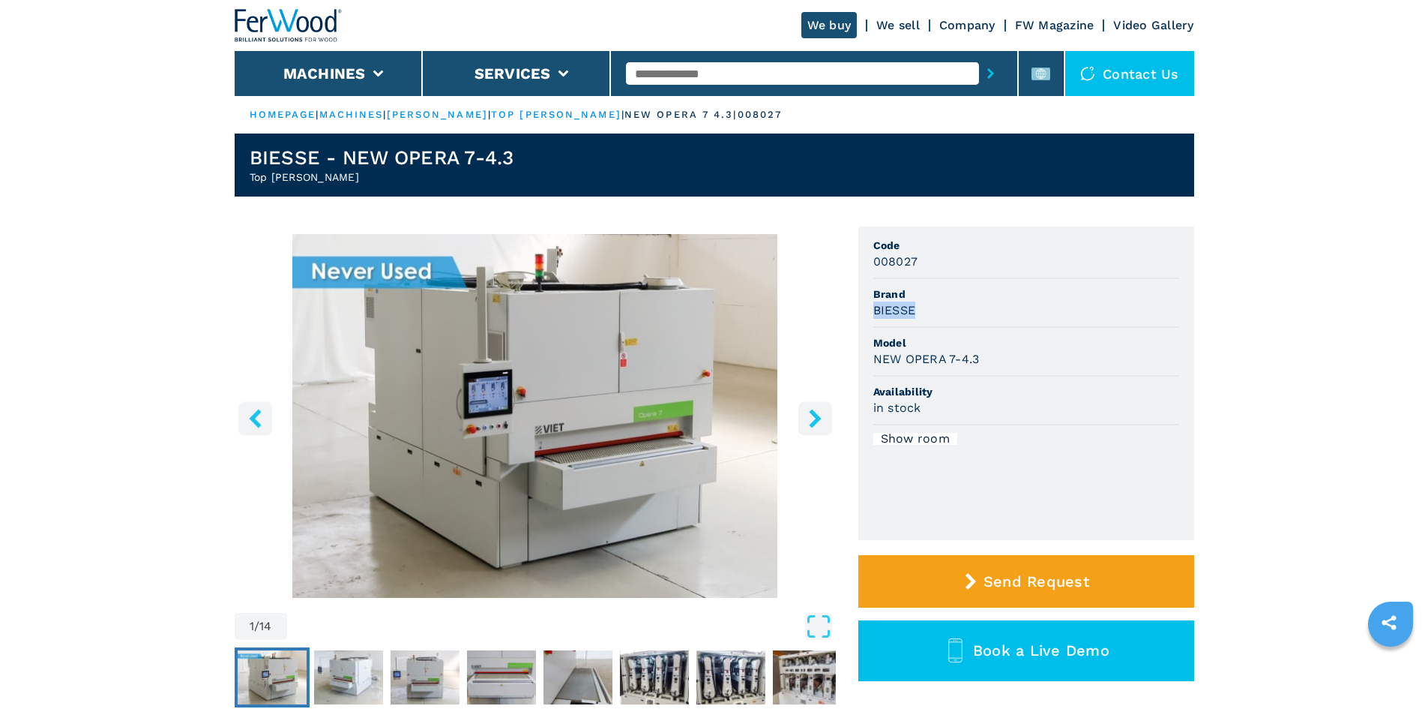
drag, startPoint x: 871, startPoint y: 307, endPoint x: 918, endPoint y: 307, distance: 47.2
click at [918, 307] on ul "Code 008027 Brand BIESSE Model NEW OPERA 7-4.3 Availability in stock Show room" at bounding box center [1027, 382] width 336 height 313
copy h3 "BIESSE"
click at [1044, 403] on div "in stock" at bounding box center [1027, 407] width 306 height 17
drag, startPoint x: 872, startPoint y: 358, endPoint x: 995, endPoint y: 364, distance: 123.1
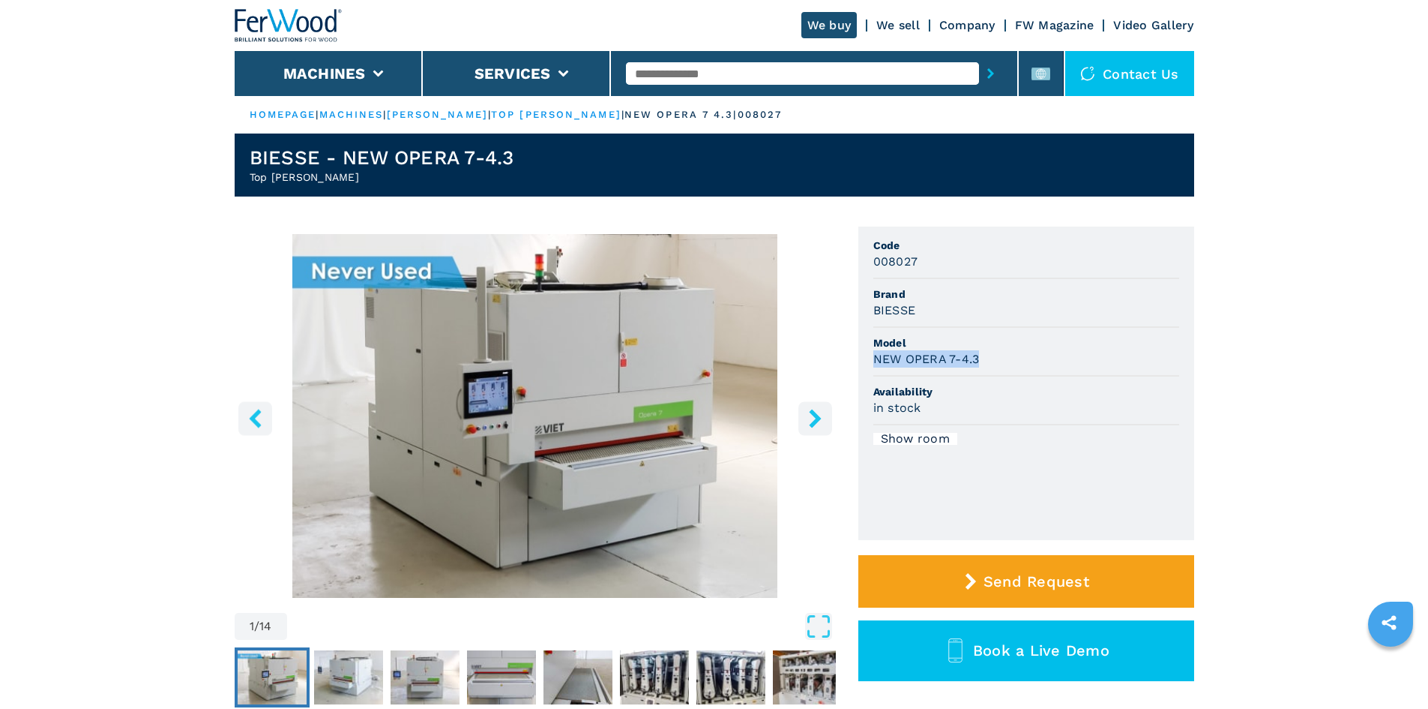
click at [995, 364] on ul "Code 008027 Brand BIESSE Model NEW OPERA 7-4.3 Availability in stock Show room" at bounding box center [1027, 382] width 336 height 313
copy h3 "NEW OPERA 7-4.3"
click at [1018, 340] on span "Model" at bounding box center [1027, 342] width 306 height 15
drag, startPoint x: 873, startPoint y: 260, endPoint x: 929, endPoint y: 263, distance: 56.3
click at [929, 263] on div "008027" at bounding box center [1027, 261] width 306 height 17
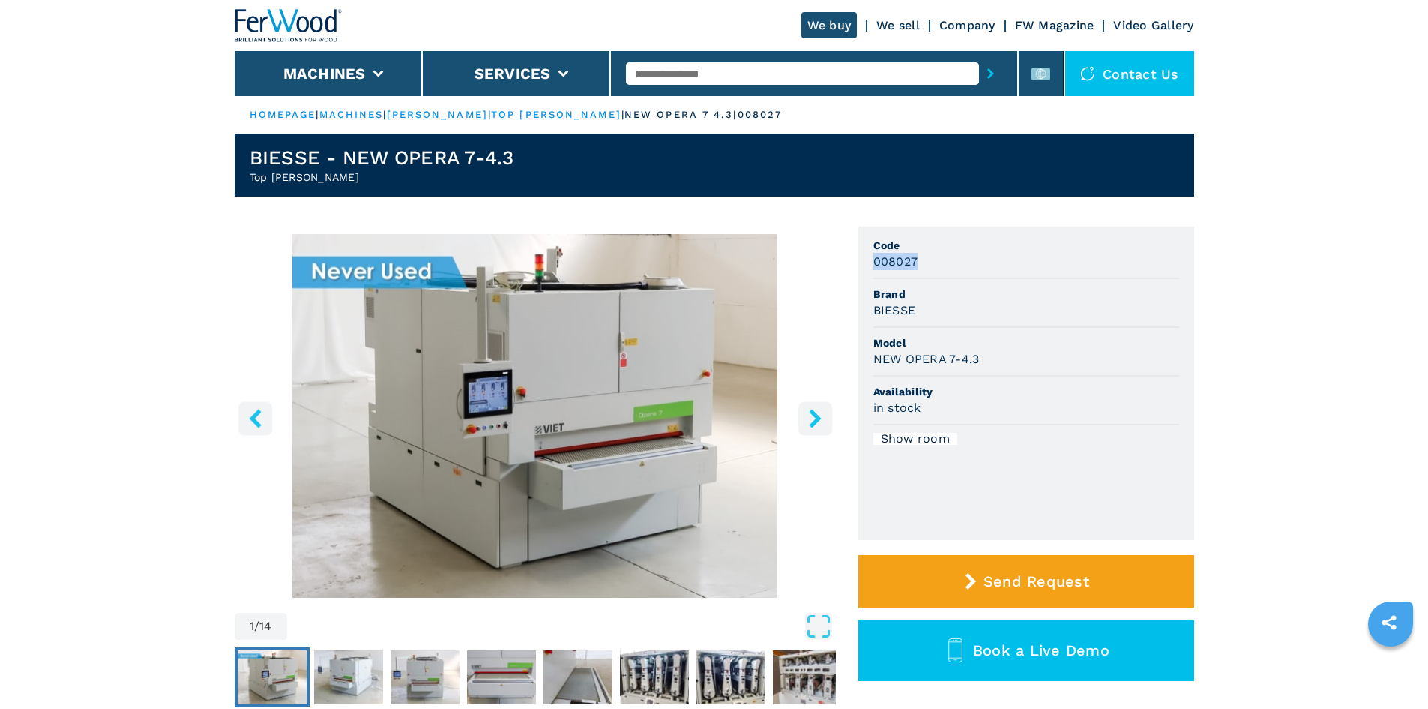
copy h3 "008027"
click at [969, 303] on div "BIESSE" at bounding box center [1027, 309] width 306 height 17
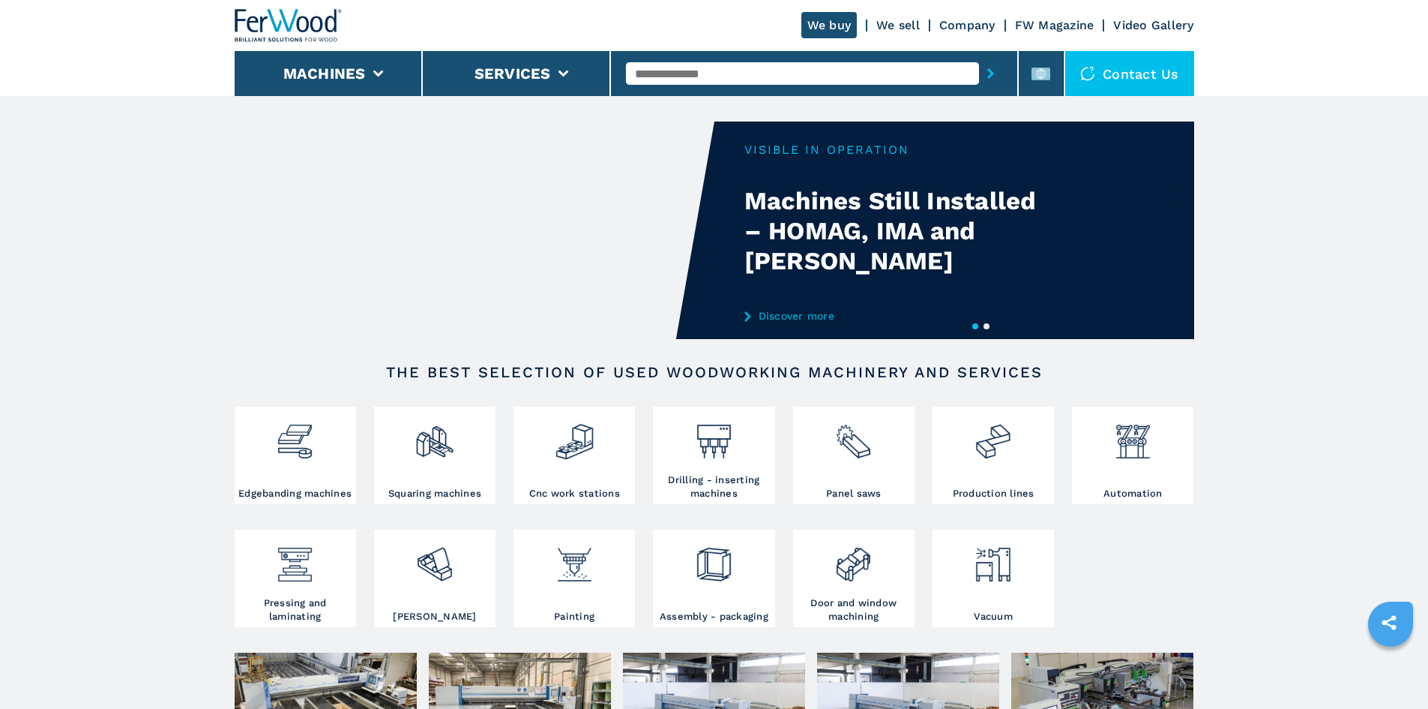
click at [697, 75] on input "text" at bounding box center [802, 73] width 353 height 22
paste input "******"
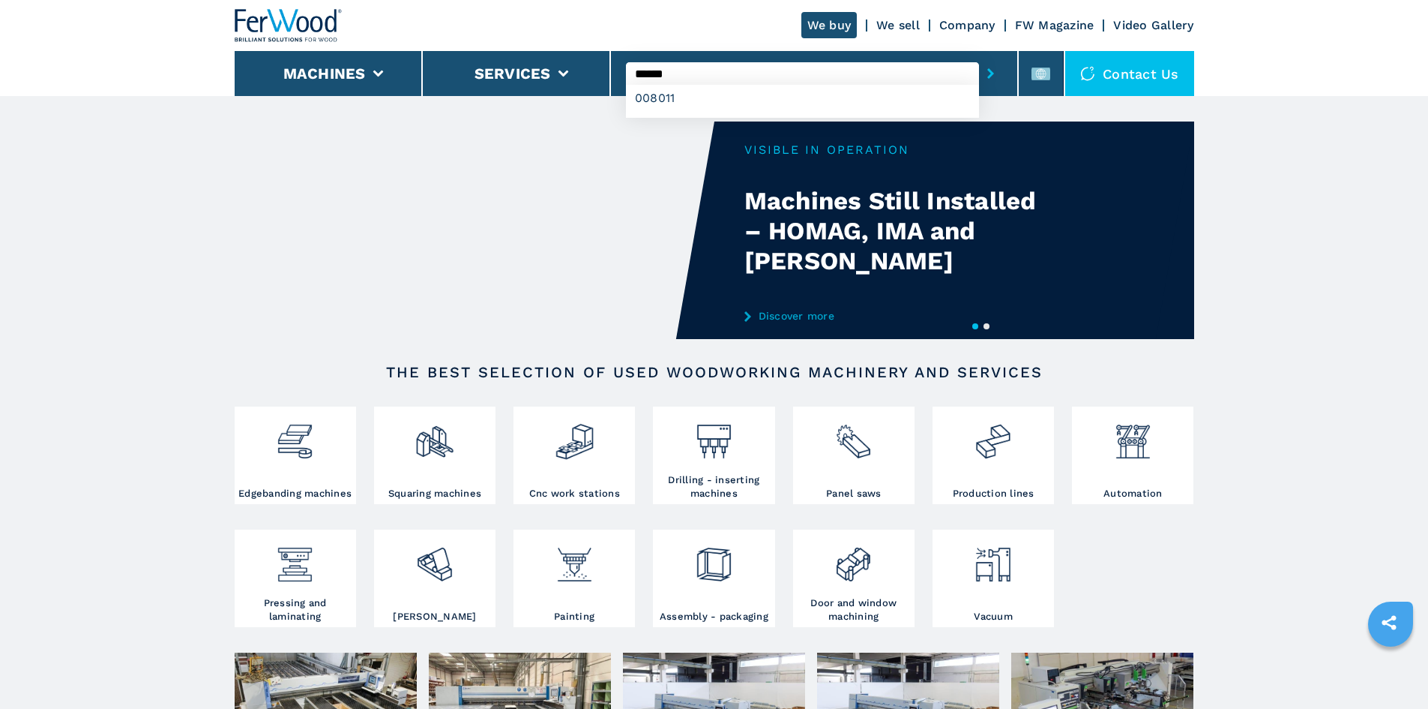
type input "******"
click at [988, 75] on icon "submit-button" at bounding box center [991, 73] width 7 height 10
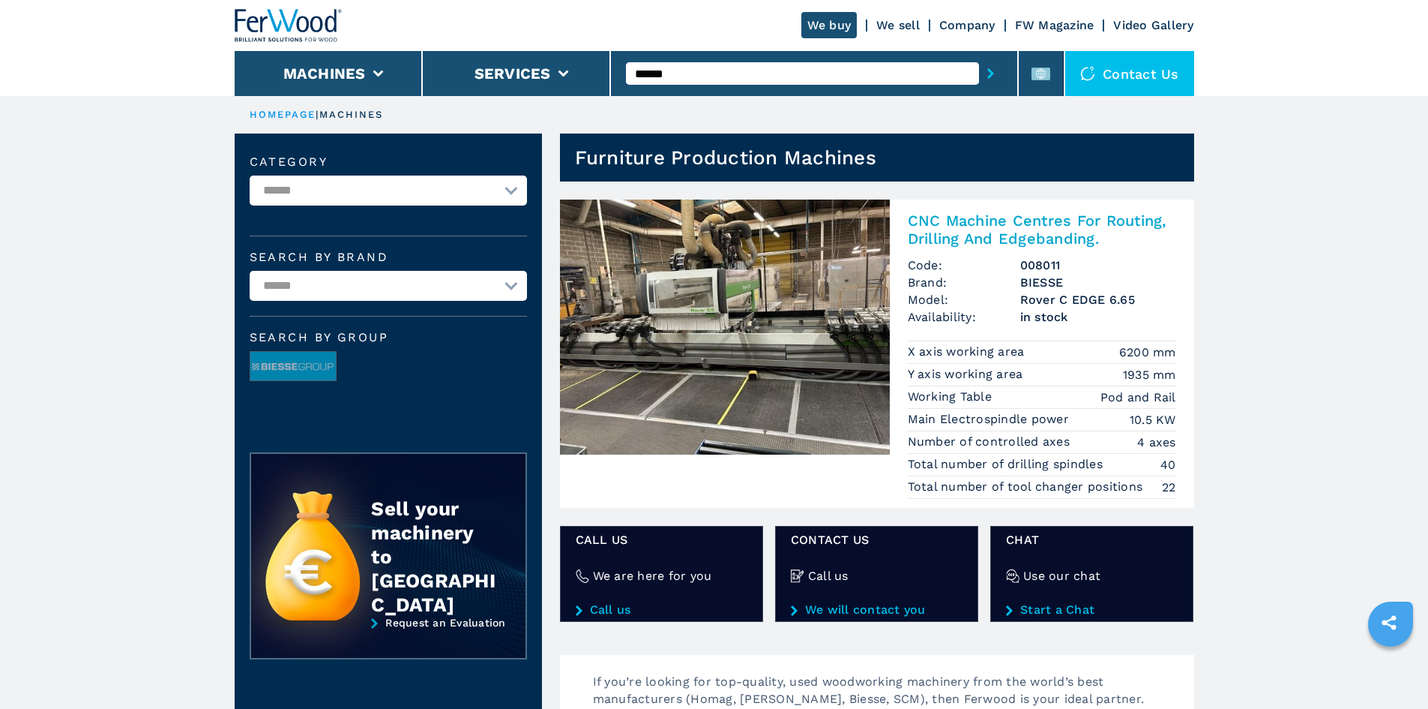
click at [1000, 226] on h2 "CNC Machine Centres For Routing, Drilling And Edgebanding." at bounding box center [1042, 229] width 268 height 36
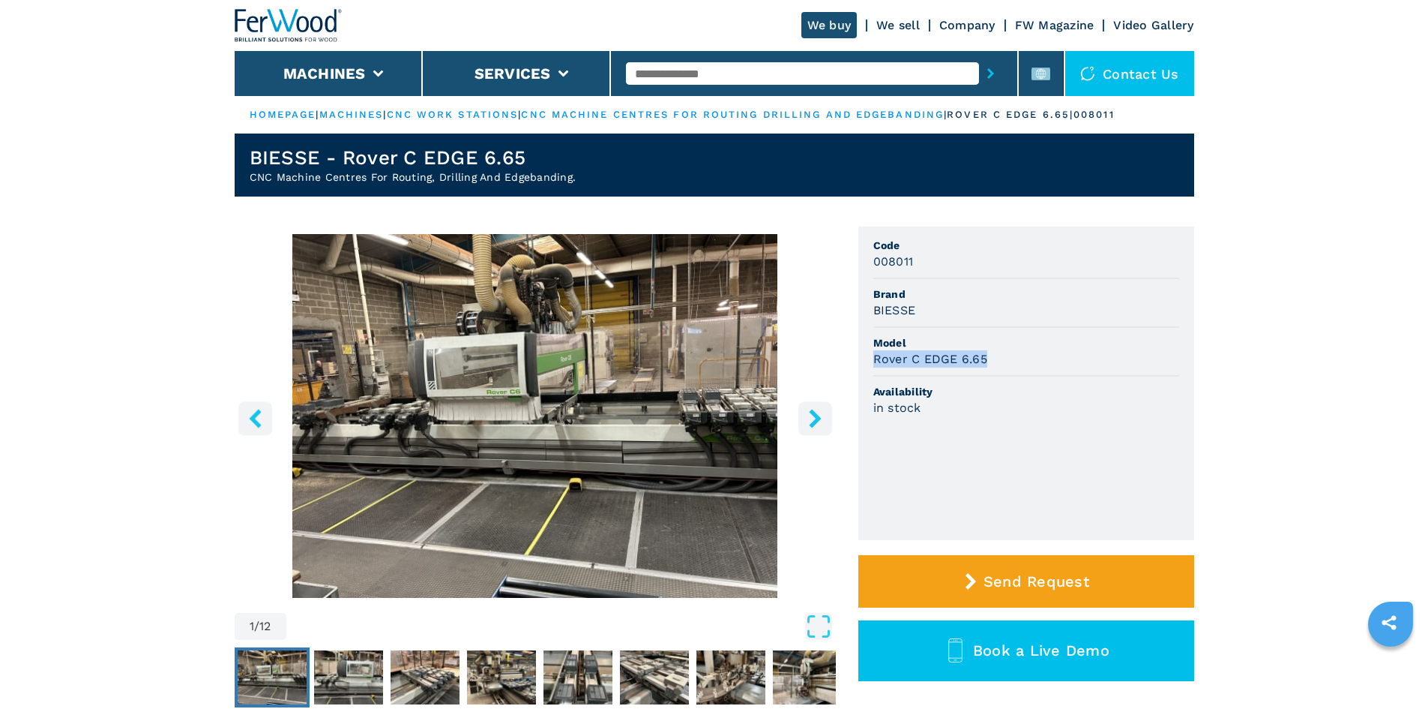
drag, startPoint x: 986, startPoint y: 358, endPoint x: 872, endPoint y: 367, distance: 114.3
click at [872, 367] on ul "Code 008011 Brand BIESSE Model Rover C EDGE 6.65 Availability in stock" at bounding box center [1027, 382] width 336 height 313
copy h3 "Rover C EDGE 6.65"
click at [1169, 436] on ul "Code 008011 Brand BIESSE Model Rover C EDGE 6.65 Availability in stock" at bounding box center [1027, 382] width 336 height 313
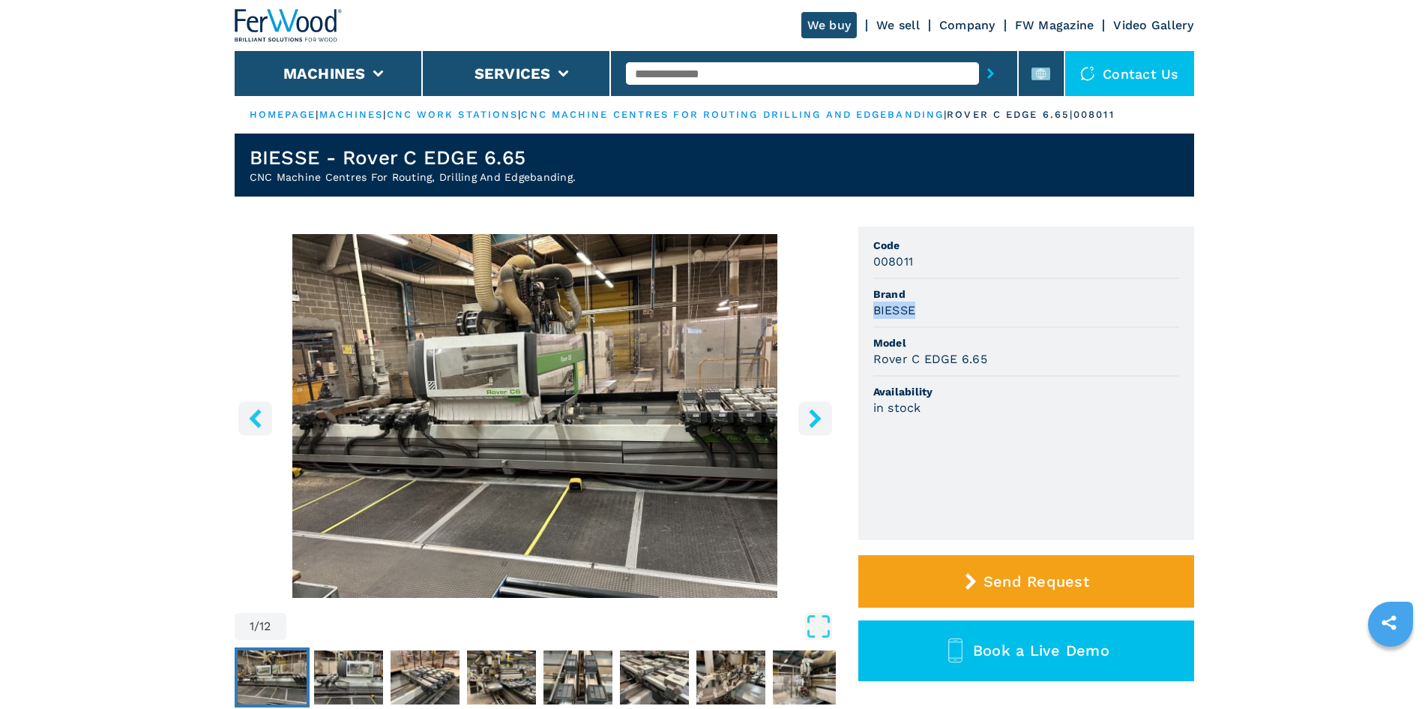
click at [922, 306] on li "Brand BIESSE" at bounding box center [1027, 303] width 306 height 49
copy li "BIESSE"
click at [974, 302] on div "BIESSE" at bounding box center [1027, 309] width 306 height 17
click at [1043, 313] on div "BIESSE" at bounding box center [1027, 309] width 306 height 17
click at [549, 442] on img "Go to Slide 1" at bounding box center [535, 416] width 601 height 364
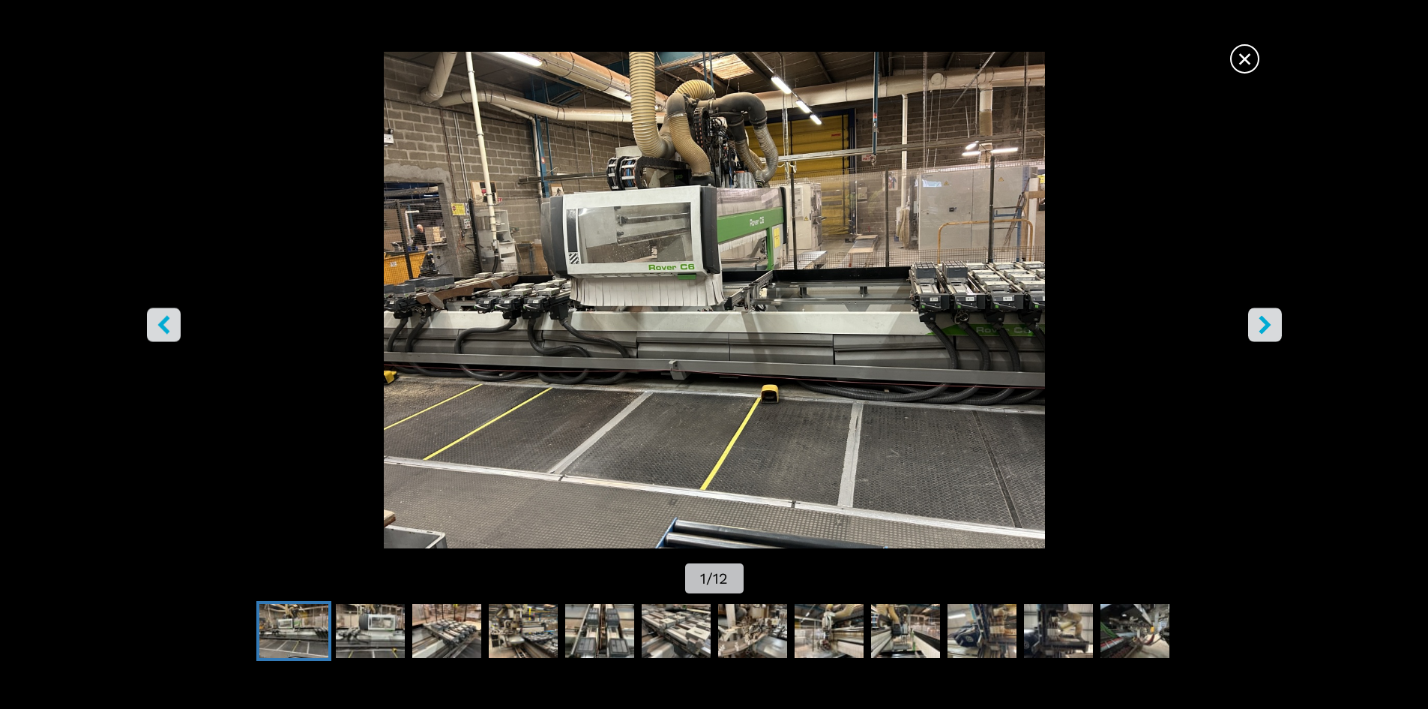
click at [1248, 65] on span "×" at bounding box center [1245, 56] width 26 height 26
